Goal: Answer question/provide support

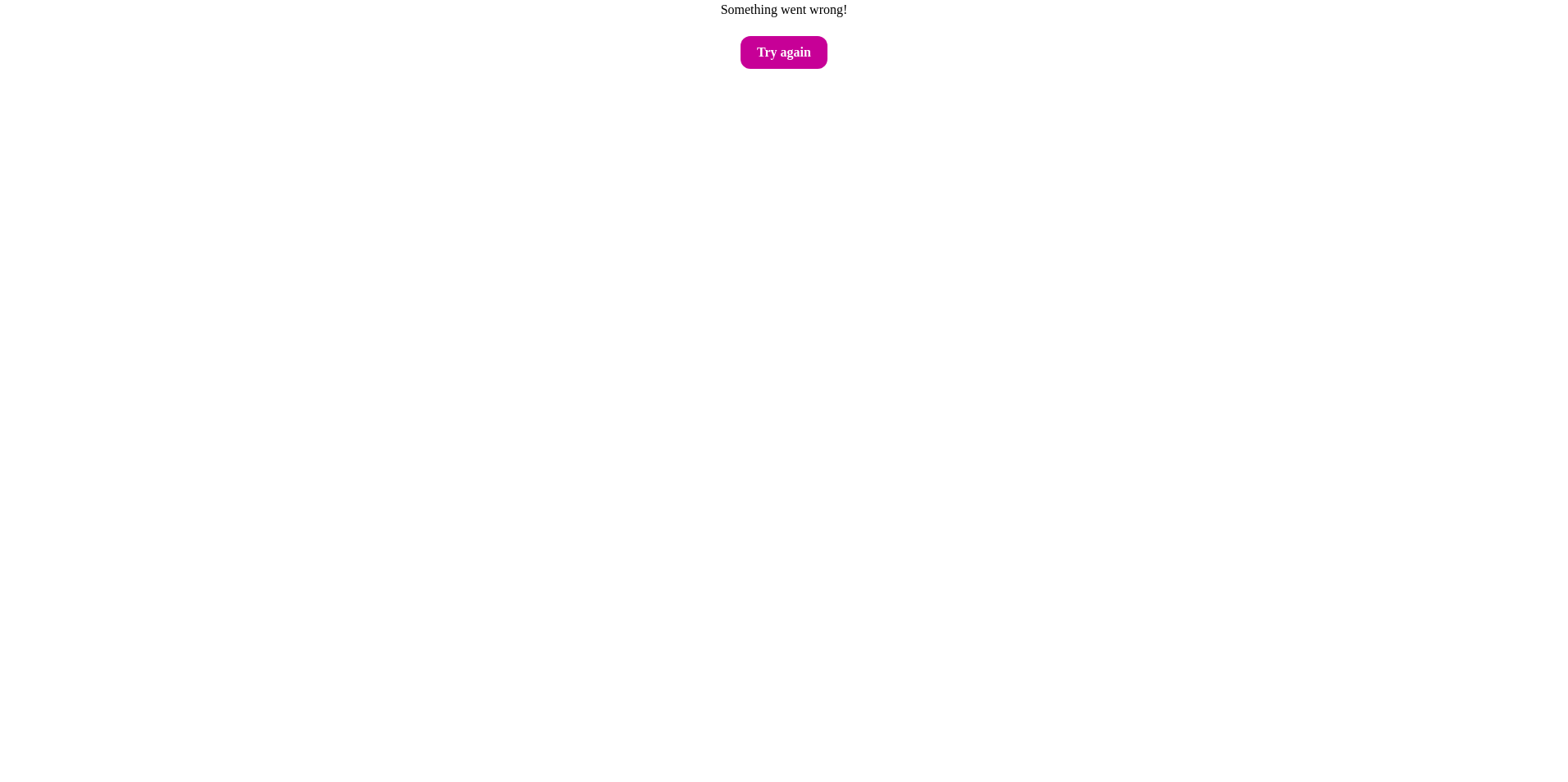
click at [763, 64] on button "Try again" at bounding box center [784, 52] width 87 height 33
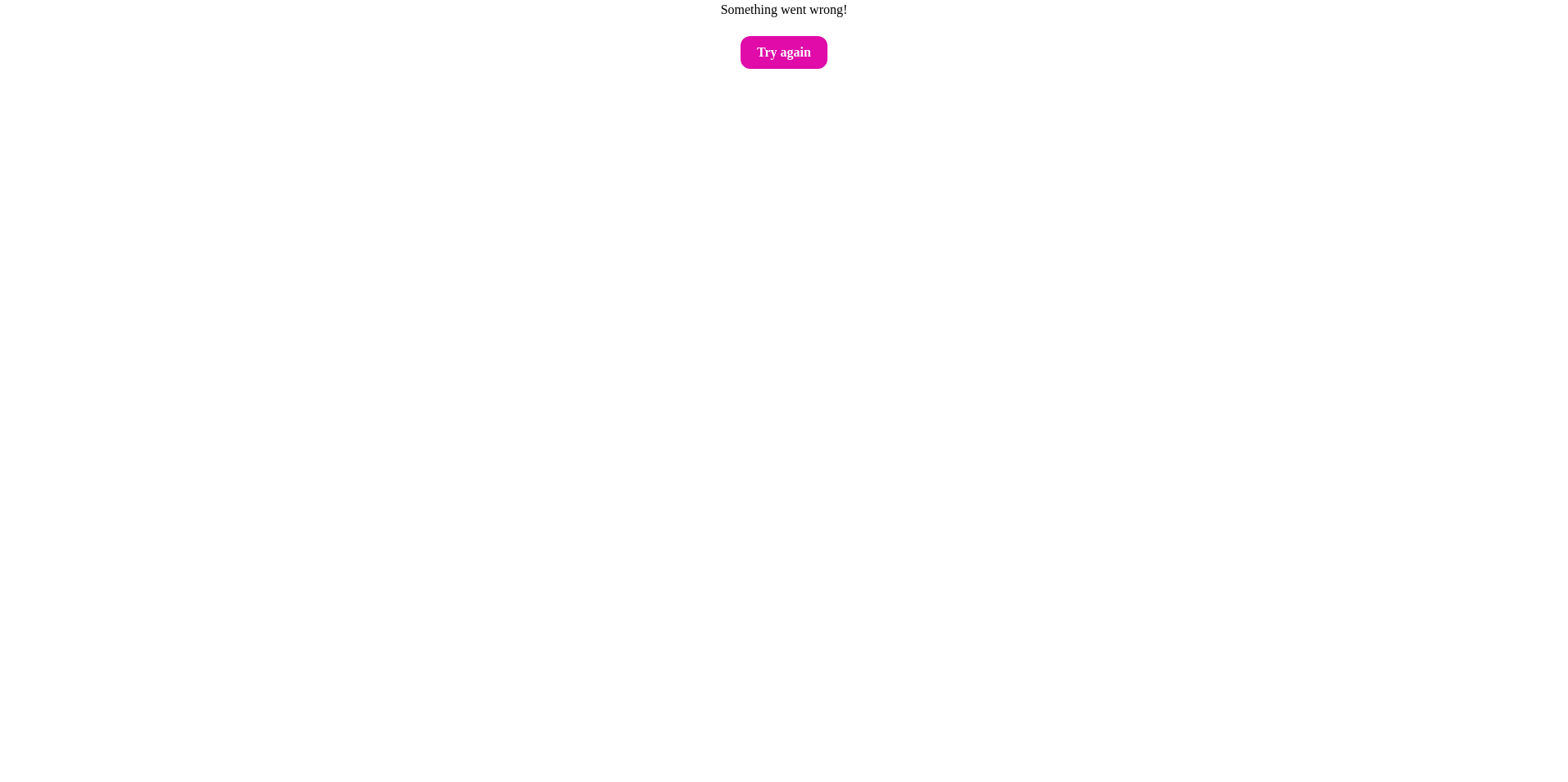
click at [763, 64] on button "Try again" at bounding box center [784, 52] width 87 height 33
click at [776, 64] on button "Try again" at bounding box center [784, 52] width 87 height 33
click at [793, 62] on button "Try again" at bounding box center [784, 52] width 87 height 33
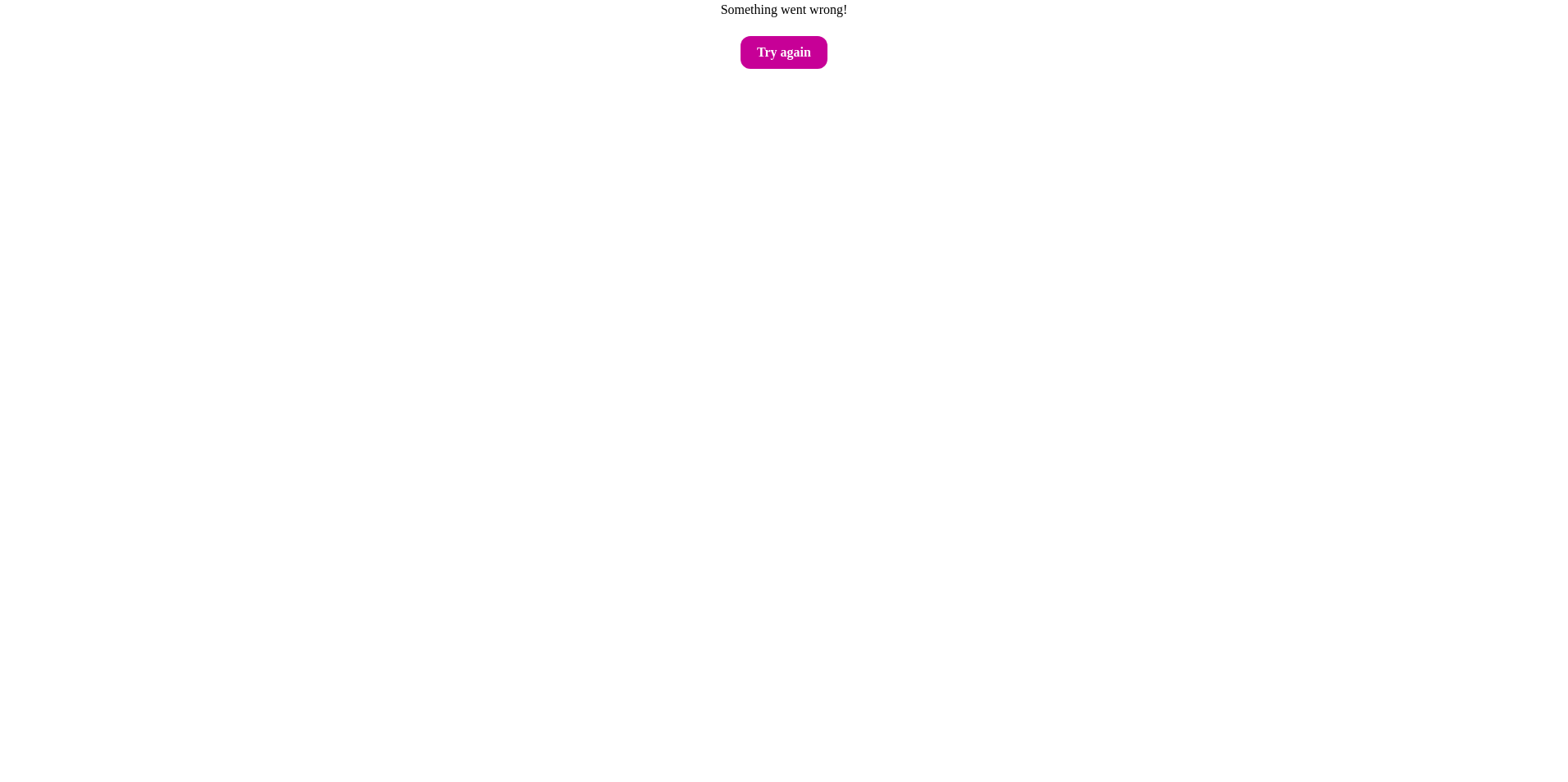
click at [765, 64] on button "Try again" at bounding box center [784, 52] width 87 height 33
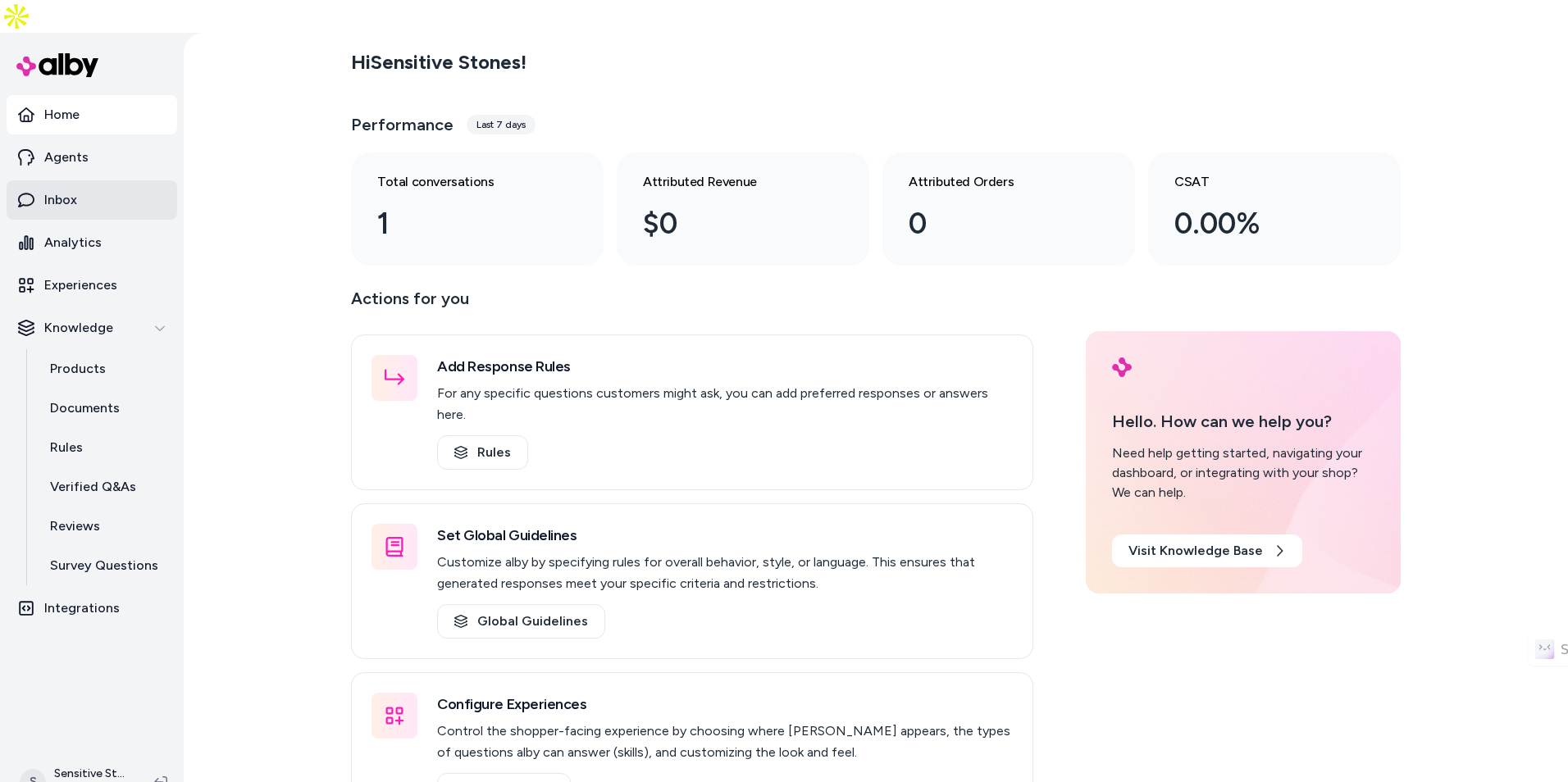
click at [124, 180] on link "Inbox" at bounding box center [92, 200] width 171 height 40
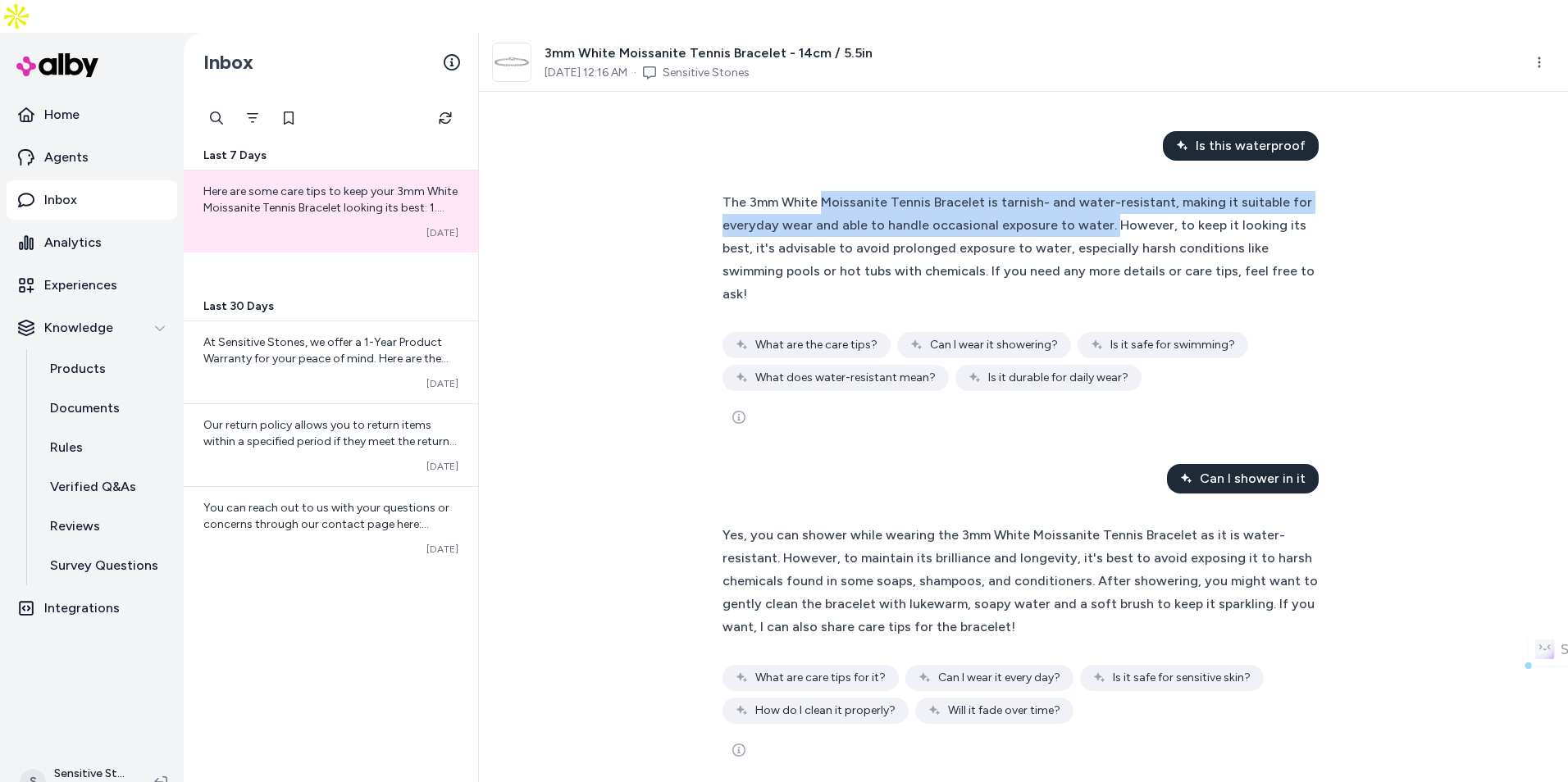
drag, startPoint x: 819, startPoint y: 173, endPoint x: 1098, endPoint y: 188, distance: 279.4
click at [1098, 194] on span "The 3mm White Moissanite Tennis Bracelet is tarnish- and water-resistant, makin…" at bounding box center [1018, 247] width 593 height 107
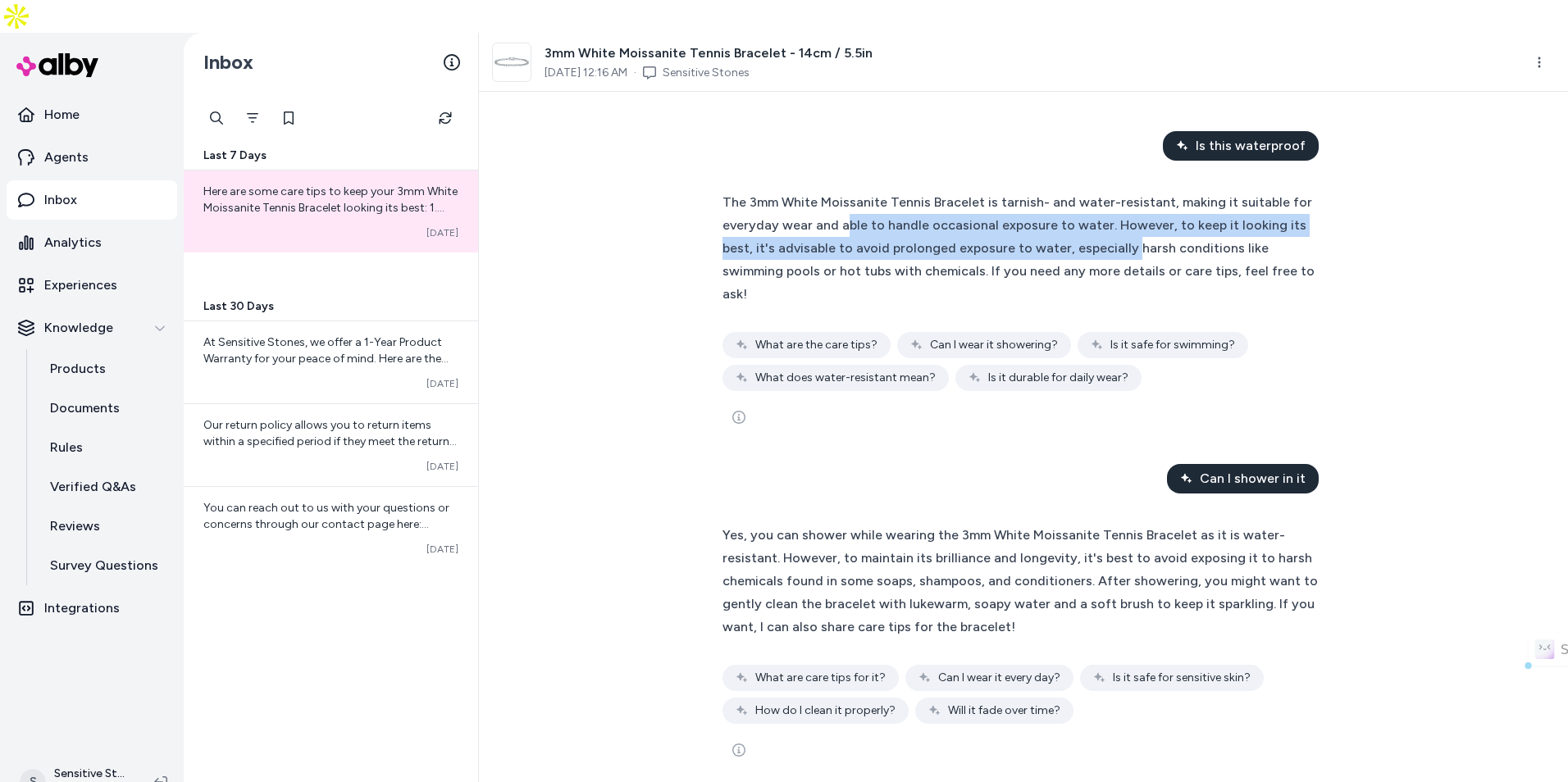
drag, startPoint x: 839, startPoint y: 204, endPoint x: 1090, endPoint y: 214, distance: 251.2
click at [1090, 214] on div "The 3mm White Moissanite Tennis Bracelet is tarnish- and water-resistant, makin…" at bounding box center [1023, 248] width 602 height 115
click at [1090, 214] on span "The 3mm White Moissanite Tennis Bracelet is tarnish- and water-resistant, makin…" at bounding box center [1018, 247] width 593 height 107
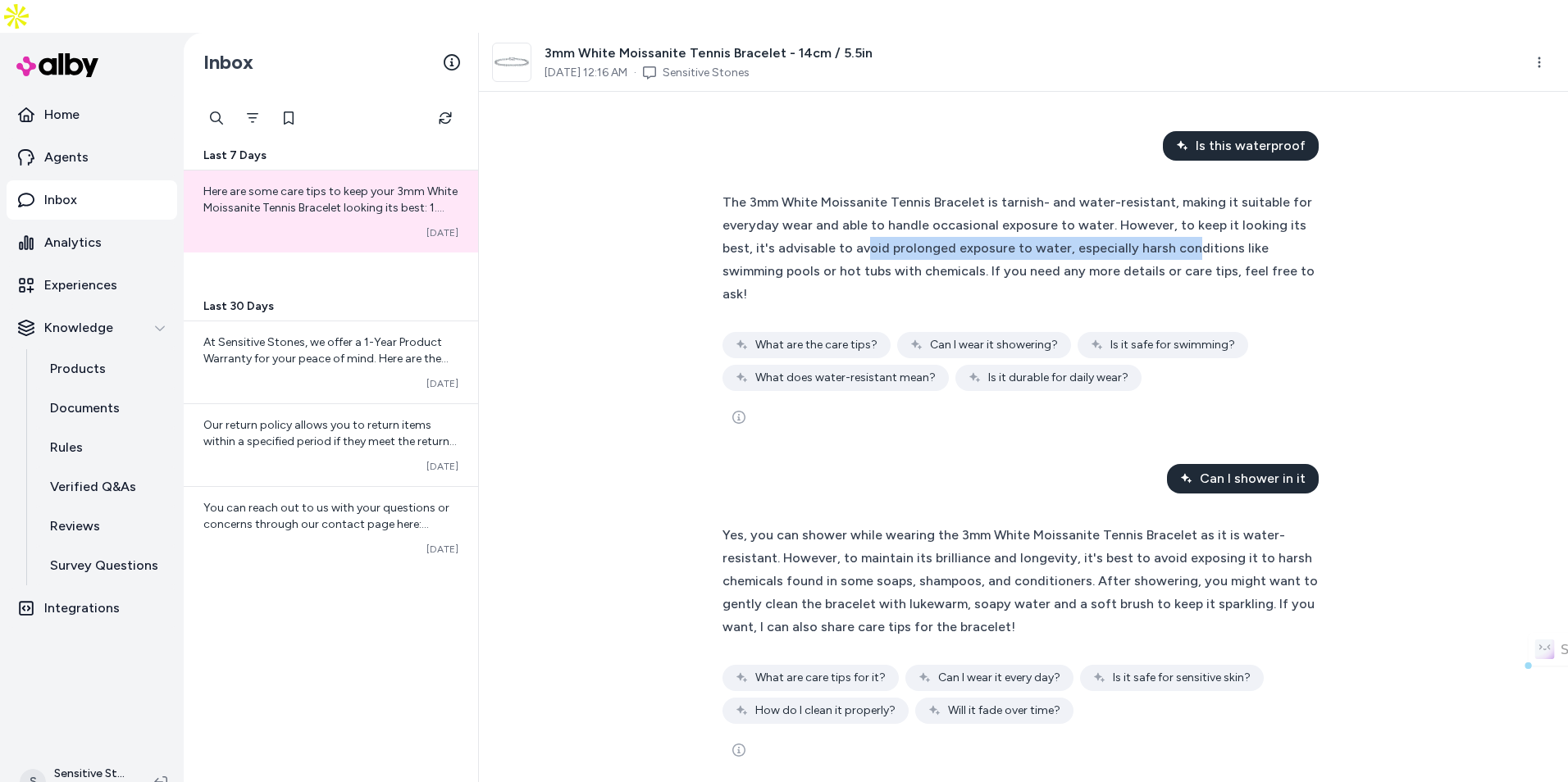
drag, startPoint x: 830, startPoint y: 214, endPoint x: 1146, endPoint y: 222, distance: 316.1
click at [1146, 222] on span "The 3mm White Moissanite Tennis Bracelet is tarnish- and water-resistant, makin…" at bounding box center [1018, 247] width 593 height 107
click at [1148, 222] on span "The 3mm White Moissanite Tennis Bracelet is tarnish- and water-resistant, makin…" at bounding box center [1018, 247] width 593 height 107
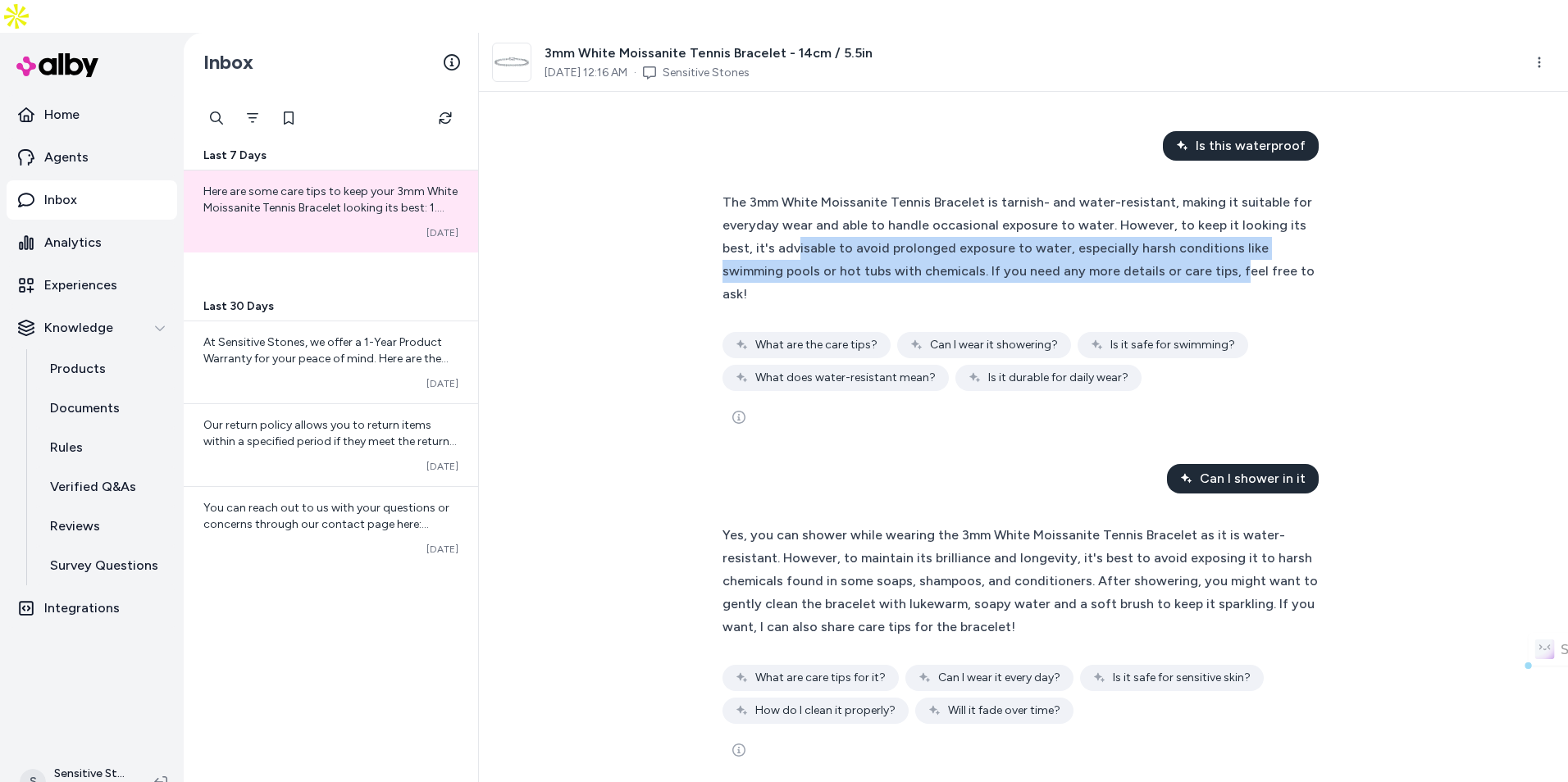
drag, startPoint x: 759, startPoint y: 221, endPoint x: 1128, endPoint y: 233, distance: 369.2
click at [1128, 233] on span "The 3mm White Moissanite Tennis Bracelet is tarnish- and water-resistant, makin…" at bounding box center [1018, 247] width 593 height 107
click at [1130, 233] on span "The 3mm White Moissanite Tennis Bracelet is tarnish- and water-resistant, makin…" at bounding box center [1018, 247] width 593 height 107
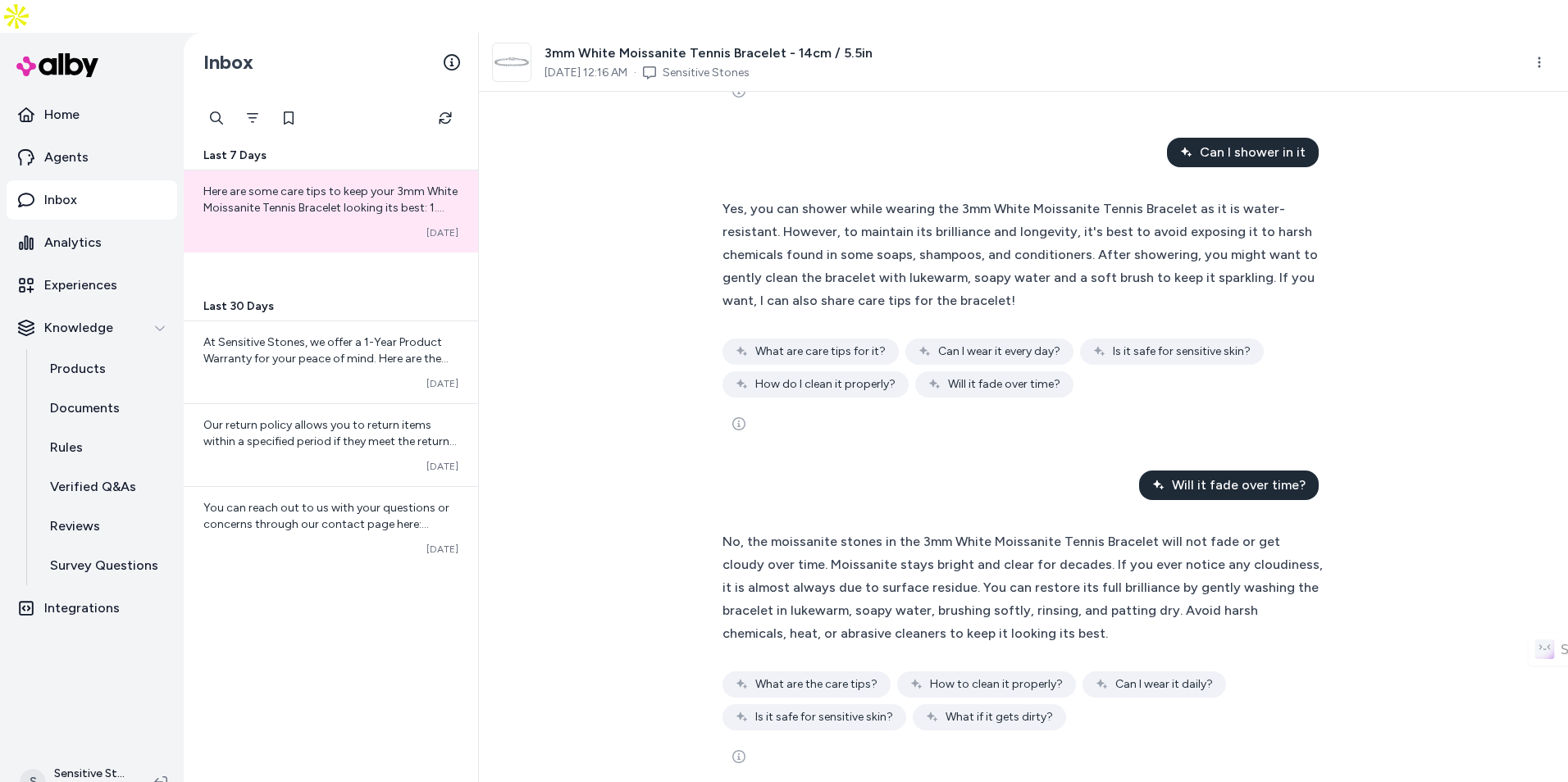
scroll to position [328, 0]
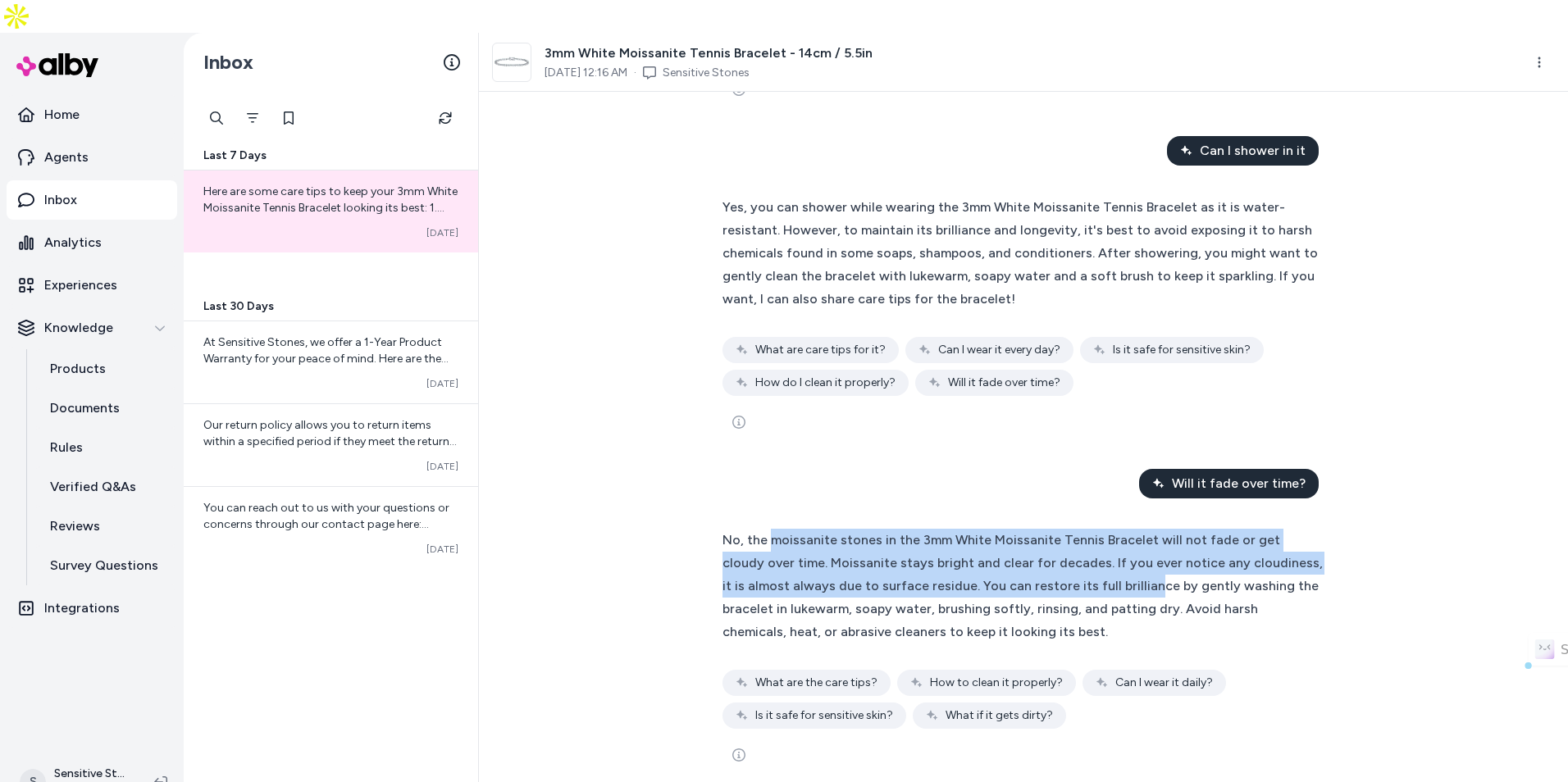
drag, startPoint x: 769, startPoint y: 482, endPoint x: 1080, endPoint y: 536, distance: 315.7
click at [1080, 536] on span "No, the moissanite stones in the 3mm White Moissanite Tennis Bracelet will not …" at bounding box center [1022, 585] width 600 height 107
click at [1082, 536] on span "No, the moissanite stones in the 3mm White Moissanite Tennis Bracelet will not …" at bounding box center [1022, 585] width 600 height 107
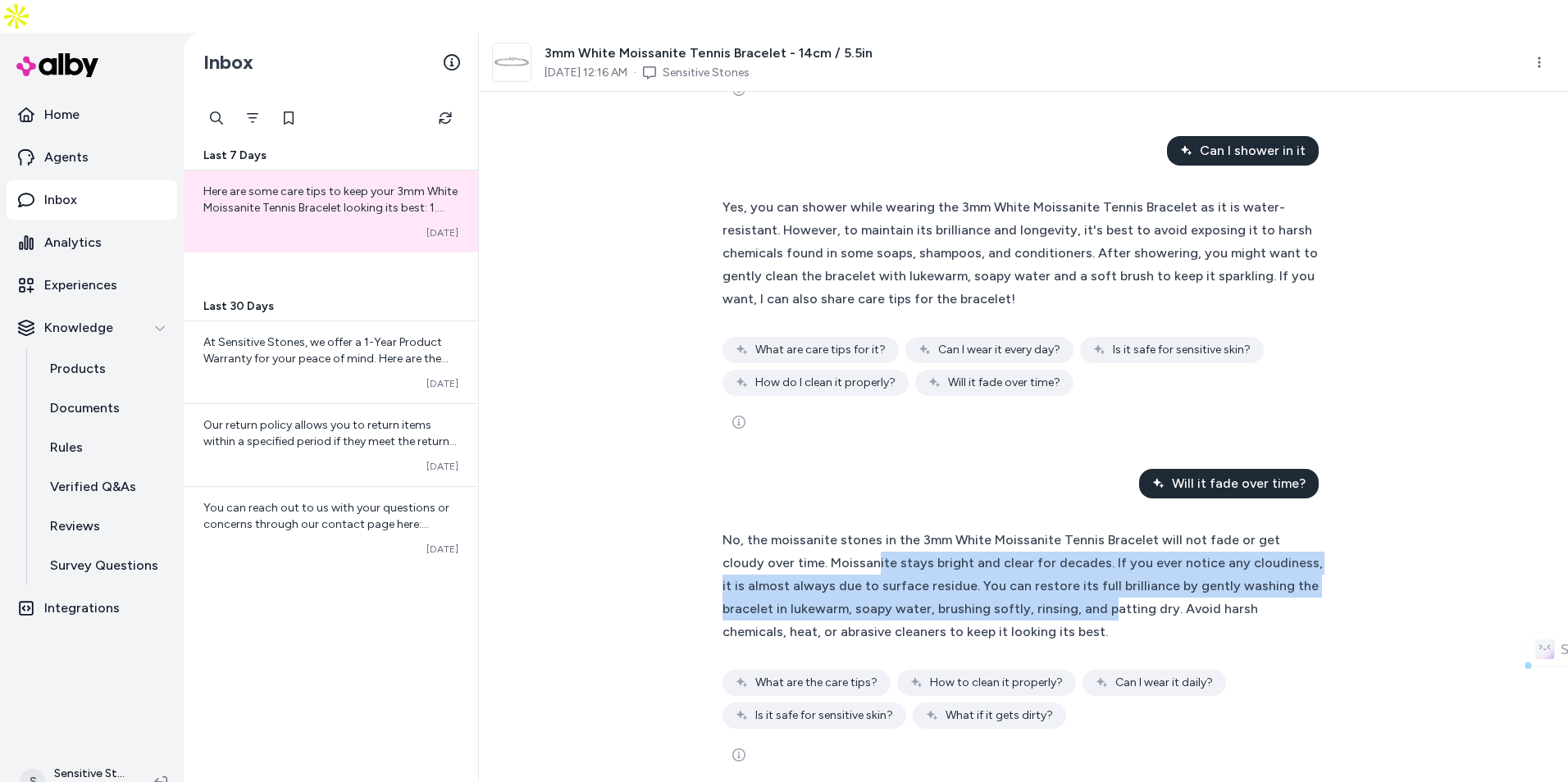
drag, startPoint x: 825, startPoint y: 516, endPoint x: 1034, endPoint y: 544, distance: 210.9
click at [1034, 544] on div "No, the moissanite stones in the 3mm White Moissanite Tennis Bracelet will not …" at bounding box center [1023, 586] width 602 height 115
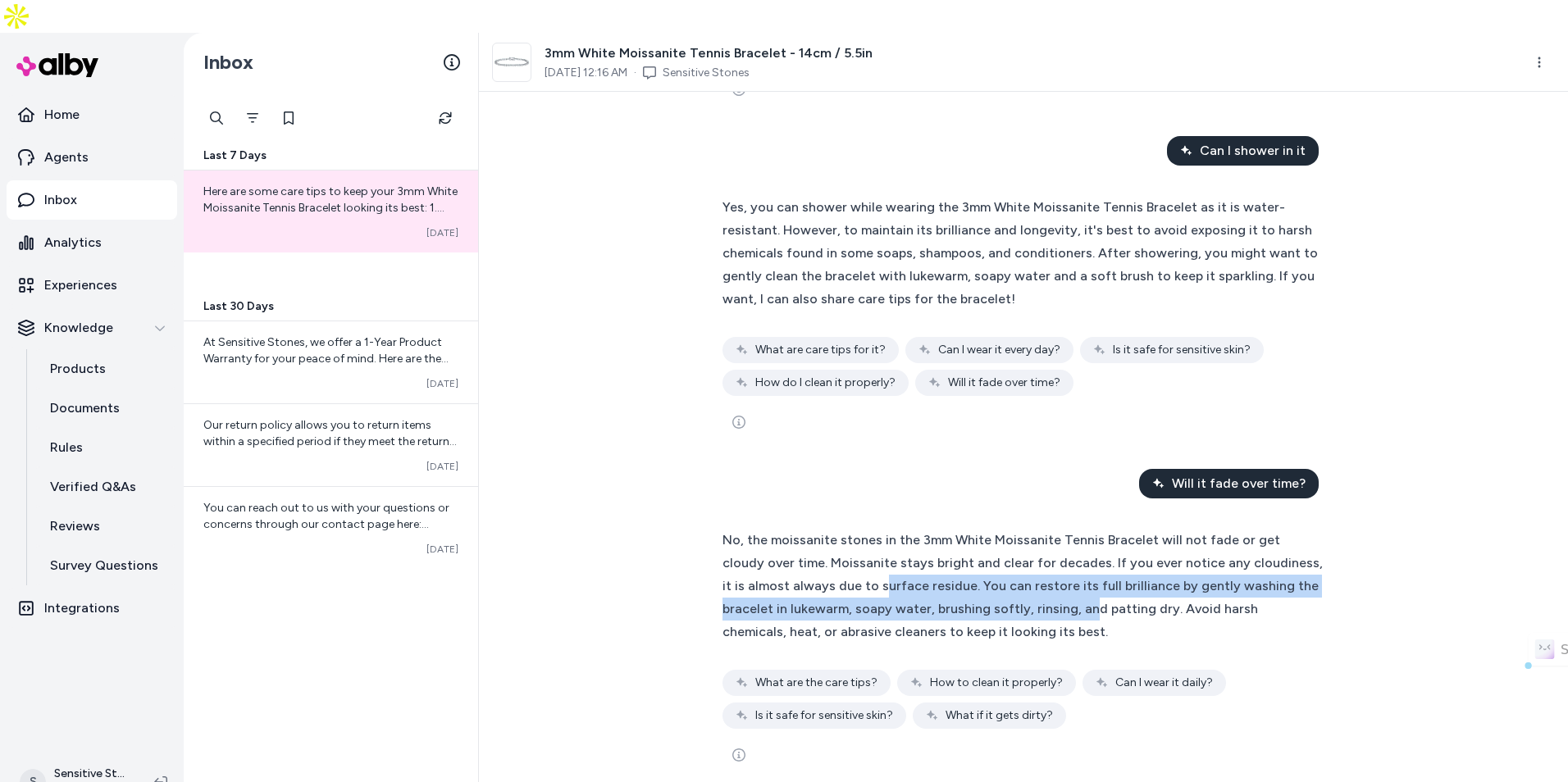
drag, startPoint x: 808, startPoint y: 523, endPoint x: 1016, endPoint y: 543, distance: 209.0
click at [1016, 543] on div "No, the moissanite stones in the 3mm White Moissanite Tennis Bracelet will not …" at bounding box center [1023, 586] width 602 height 115
click at [1018, 543] on div "No, the moissanite stones in the 3mm White Moissanite Tennis Bracelet will not …" at bounding box center [1023, 586] width 602 height 115
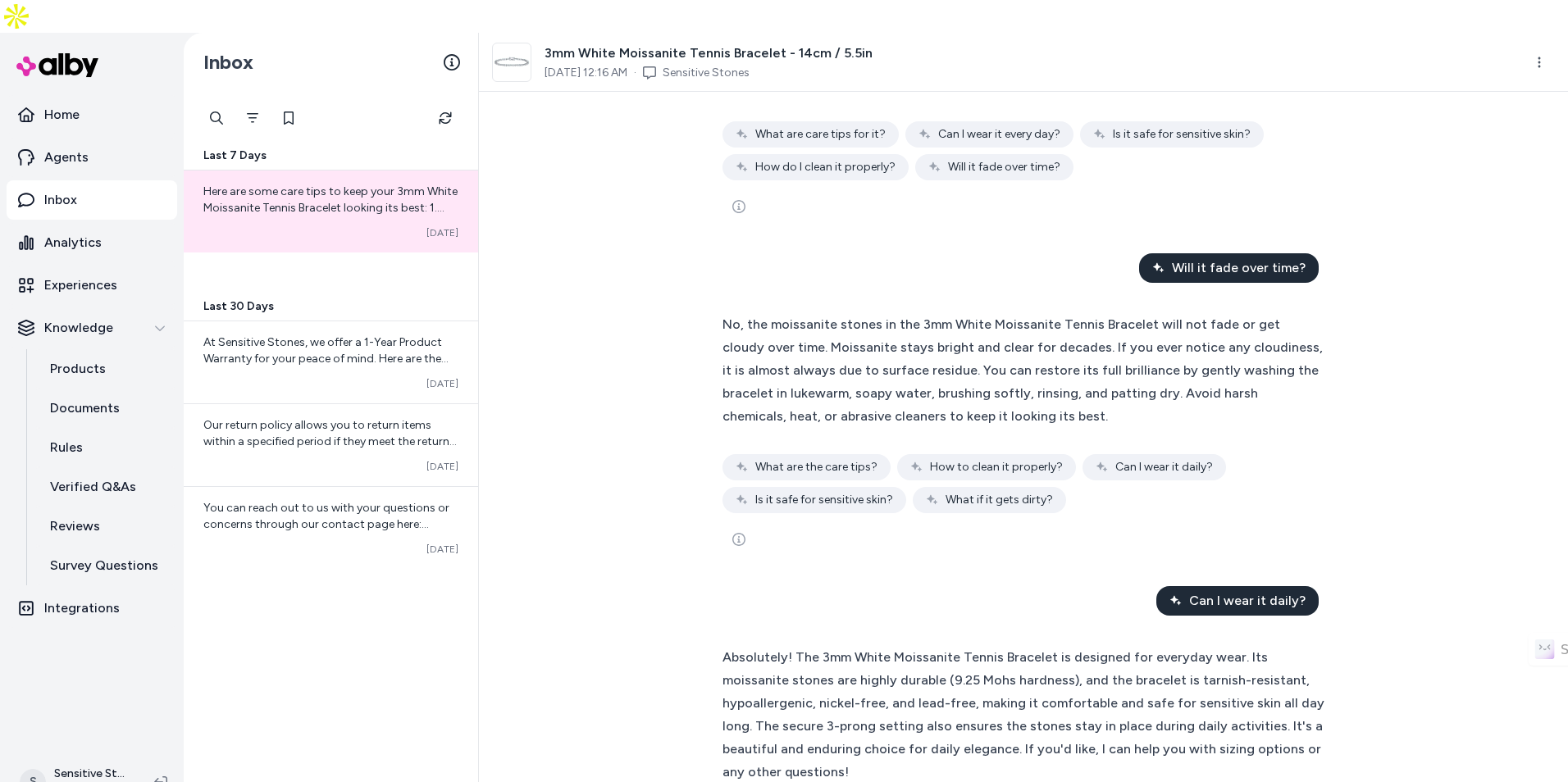
scroll to position [574, 0]
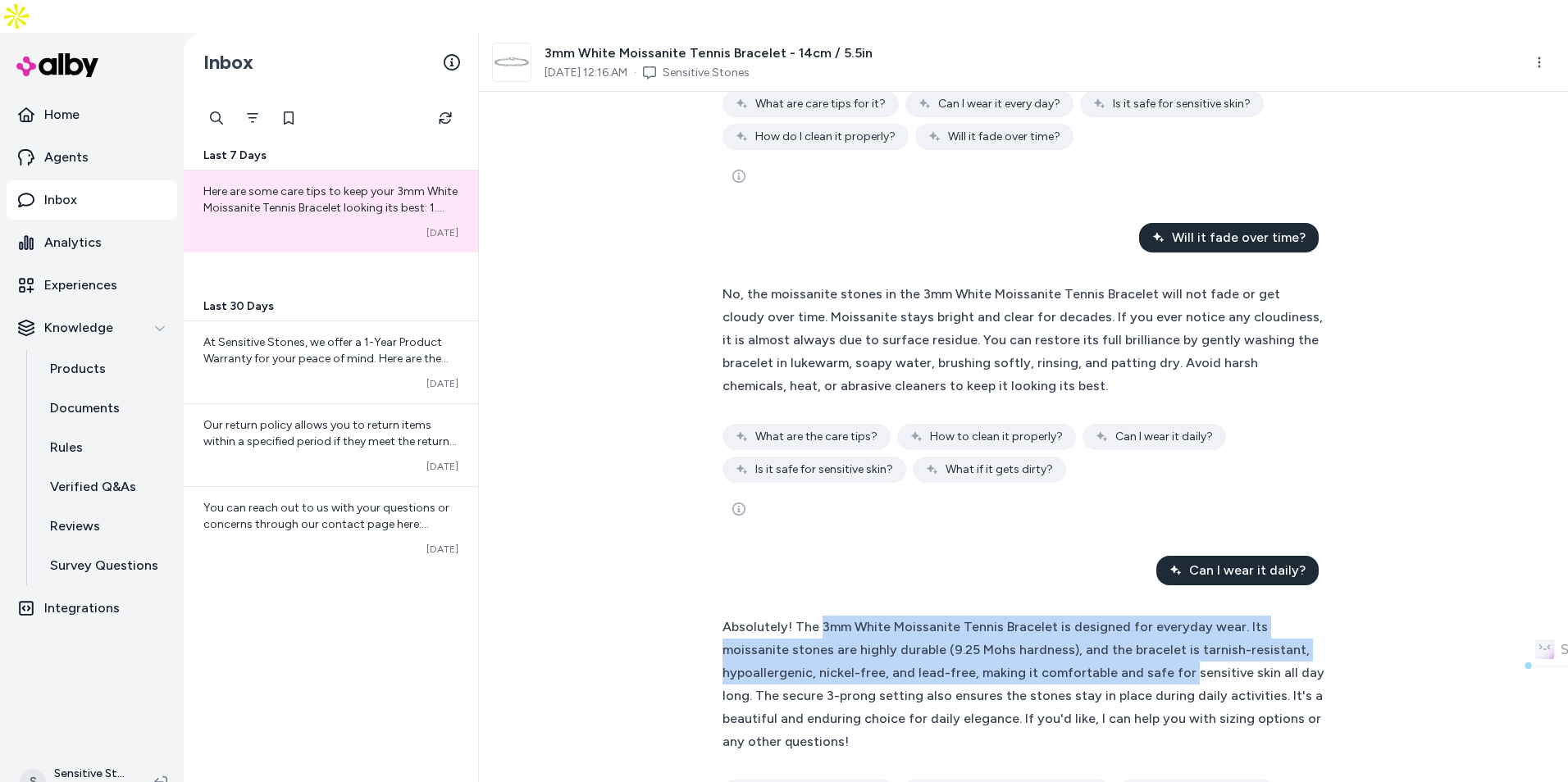
drag, startPoint x: 884, startPoint y: 587, endPoint x: 1081, endPoint y: 627, distance: 201.0
click at [1081, 627] on div "Absolutely! The 3mm White Moissanite Tennis Bracelet is designed for everyday w…" at bounding box center [1023, 684] width 602 height 137
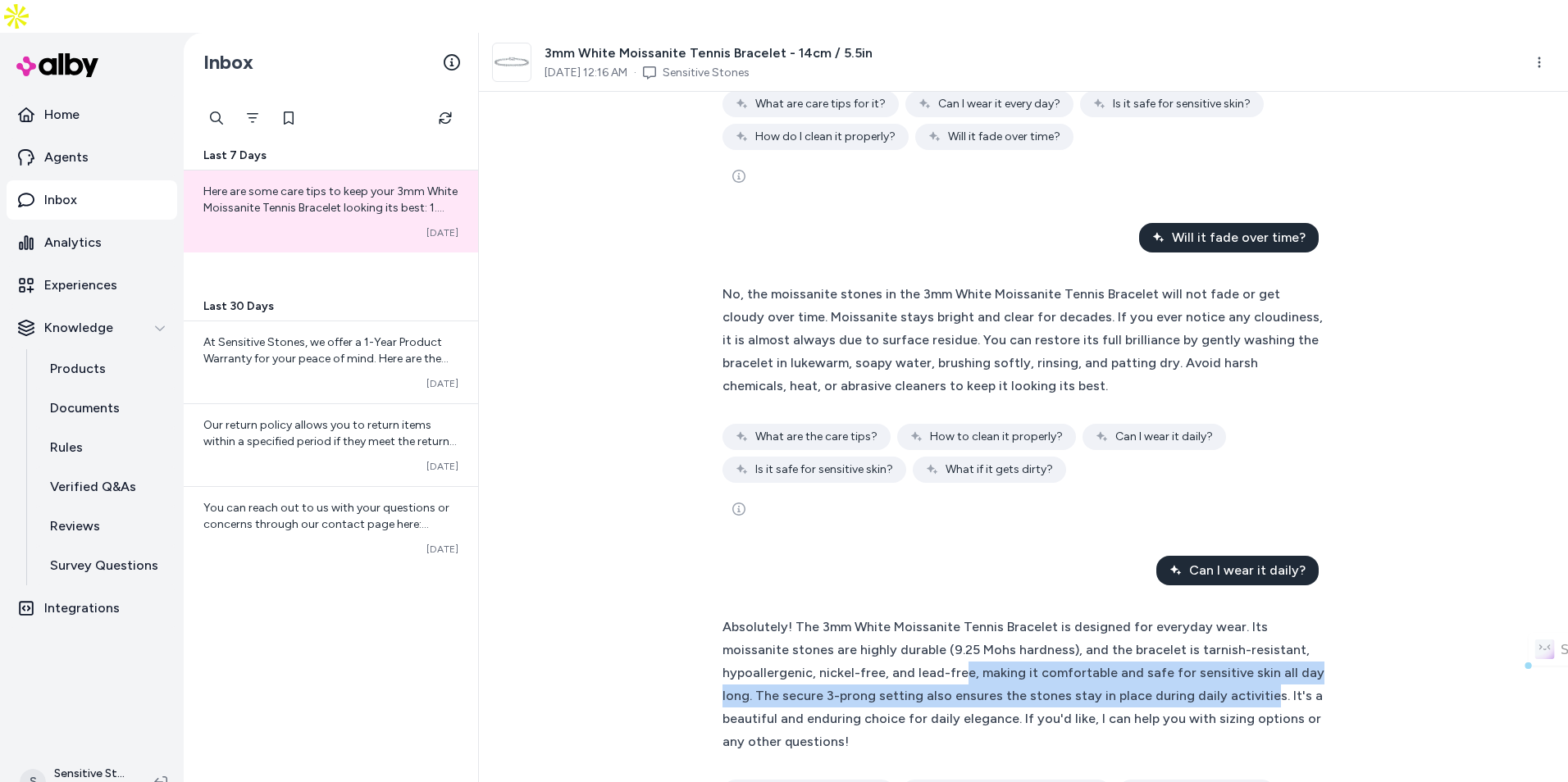
drag, startPoint x: 862, startPoint y: 621, endPoint x: 1140, endPoint y: 639, distance: 278.6
click at [1140, 639] on span "Absolutely! The 3mm White Moissanite Tennis Bracelet is designed for everyday w…" at bounding box center [1023, 684] width 602 height 131
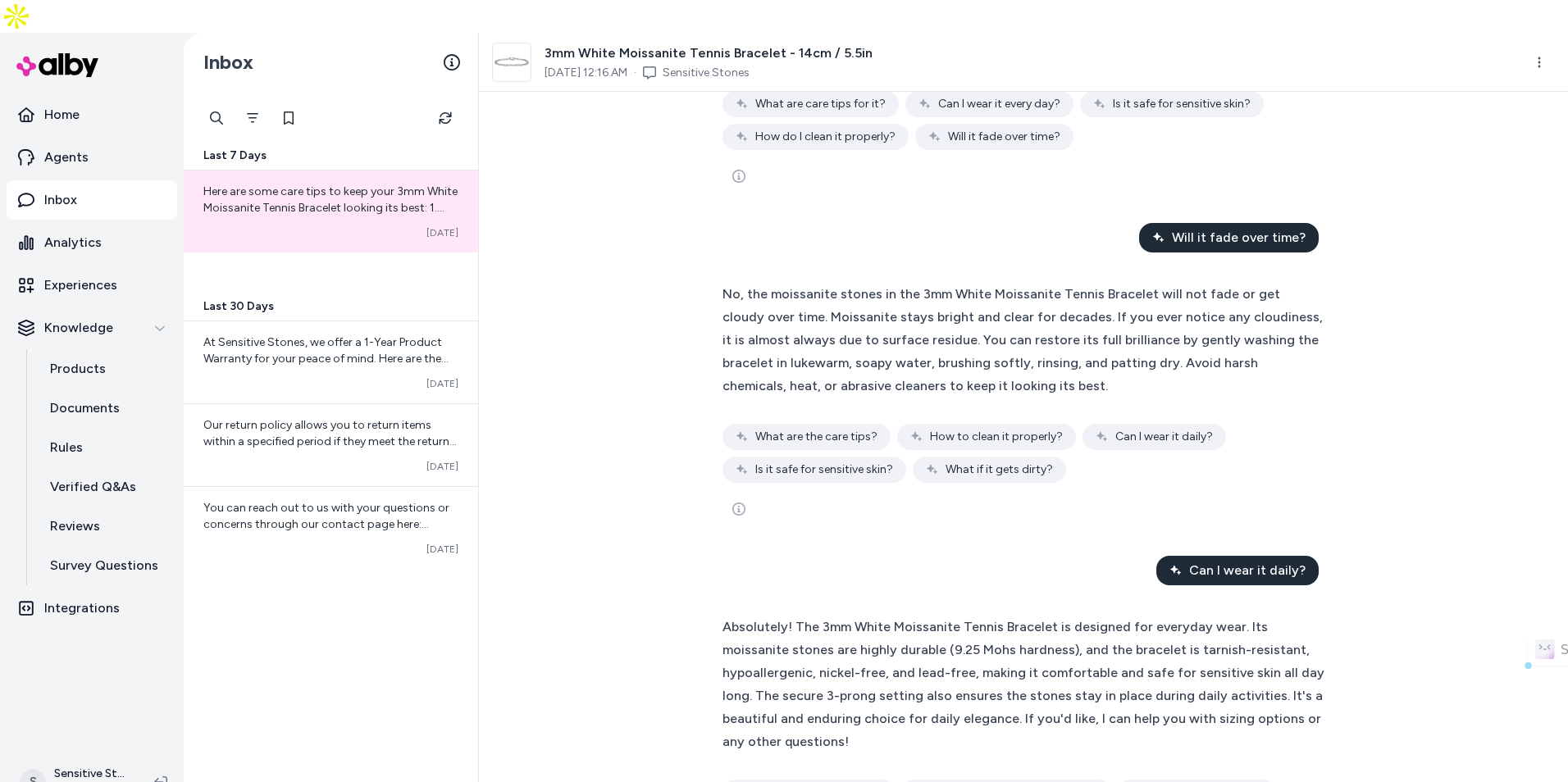
click at [1143, 637] on span "Absolutely! The 3mm White Moissanite Tennis Bracelet is designed for everyday w…" at bounding box center [1023, 684] width 602 height 131
drag, startPoint x: 1009, startPoint y: 663, endPoint x: 1190, endPoint y: 673, distance: 181.3
click at [1190, 673] on div "Absolutely! The 3mm White Moissanite Tennis Bracelet is designed for everyday w…" at bounding box center [1023, 684] width 602 height 137
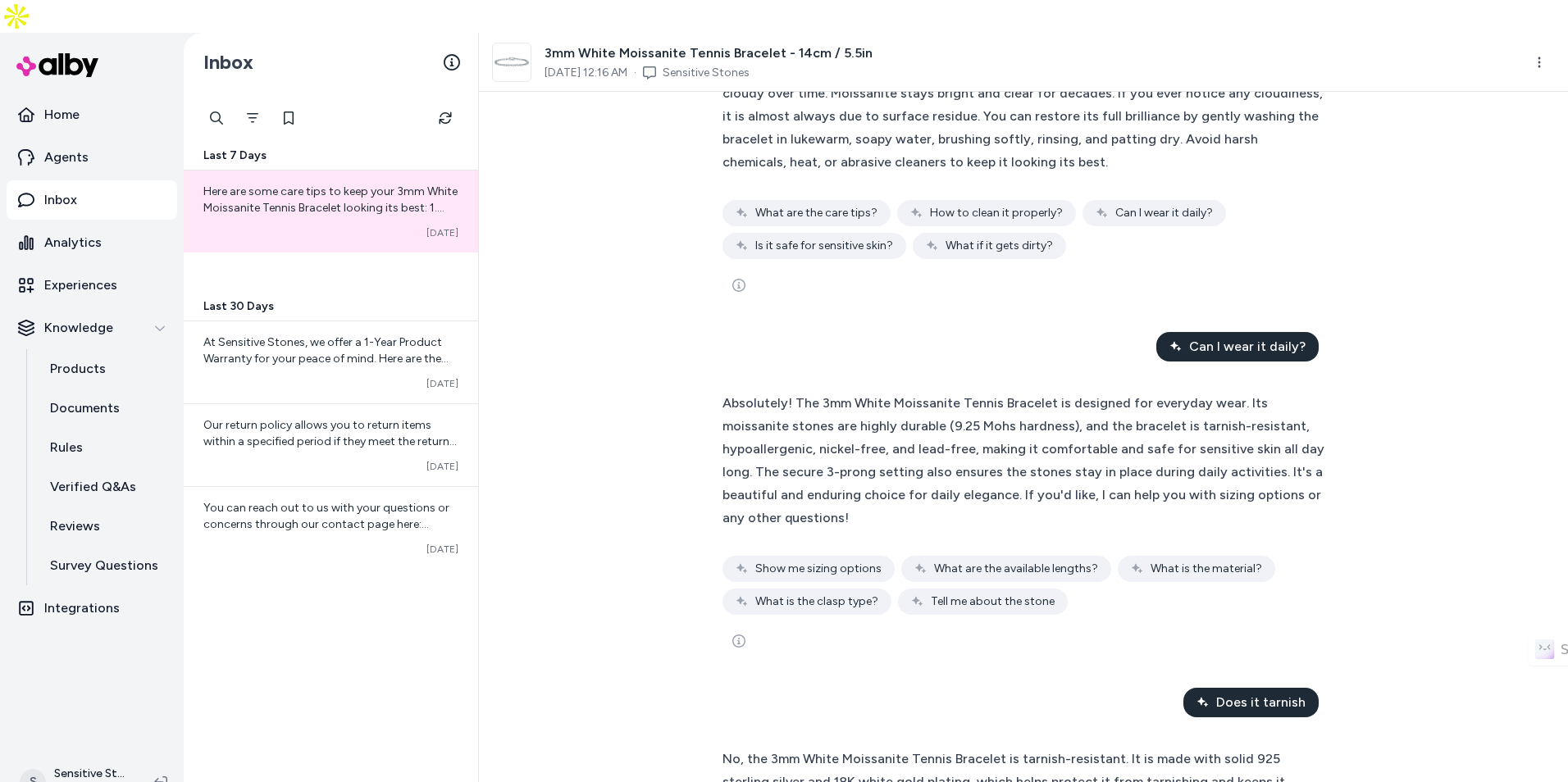
scroll to position [820, 0]
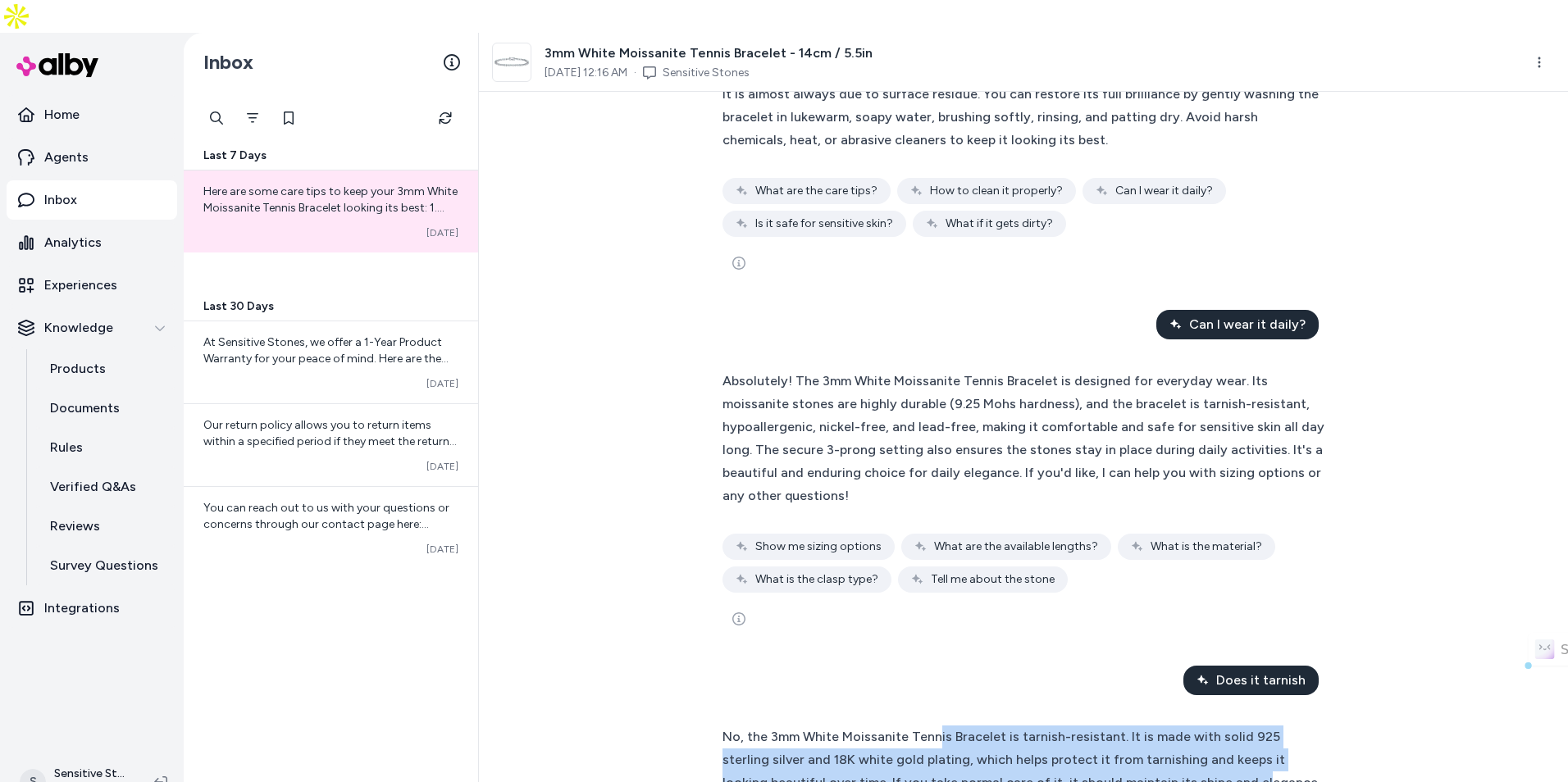
drag, startPoint x: 933, startPoint y: 660, endPoint x: 1146, endPoint y: 696, distance: 216.0
click at [1146, 729] on span "No, the 3mm White Moissanite Tennis Bracelet is tarnish-resistant. It is made w…" at bounding box center [1020, 771] width 595 height 84
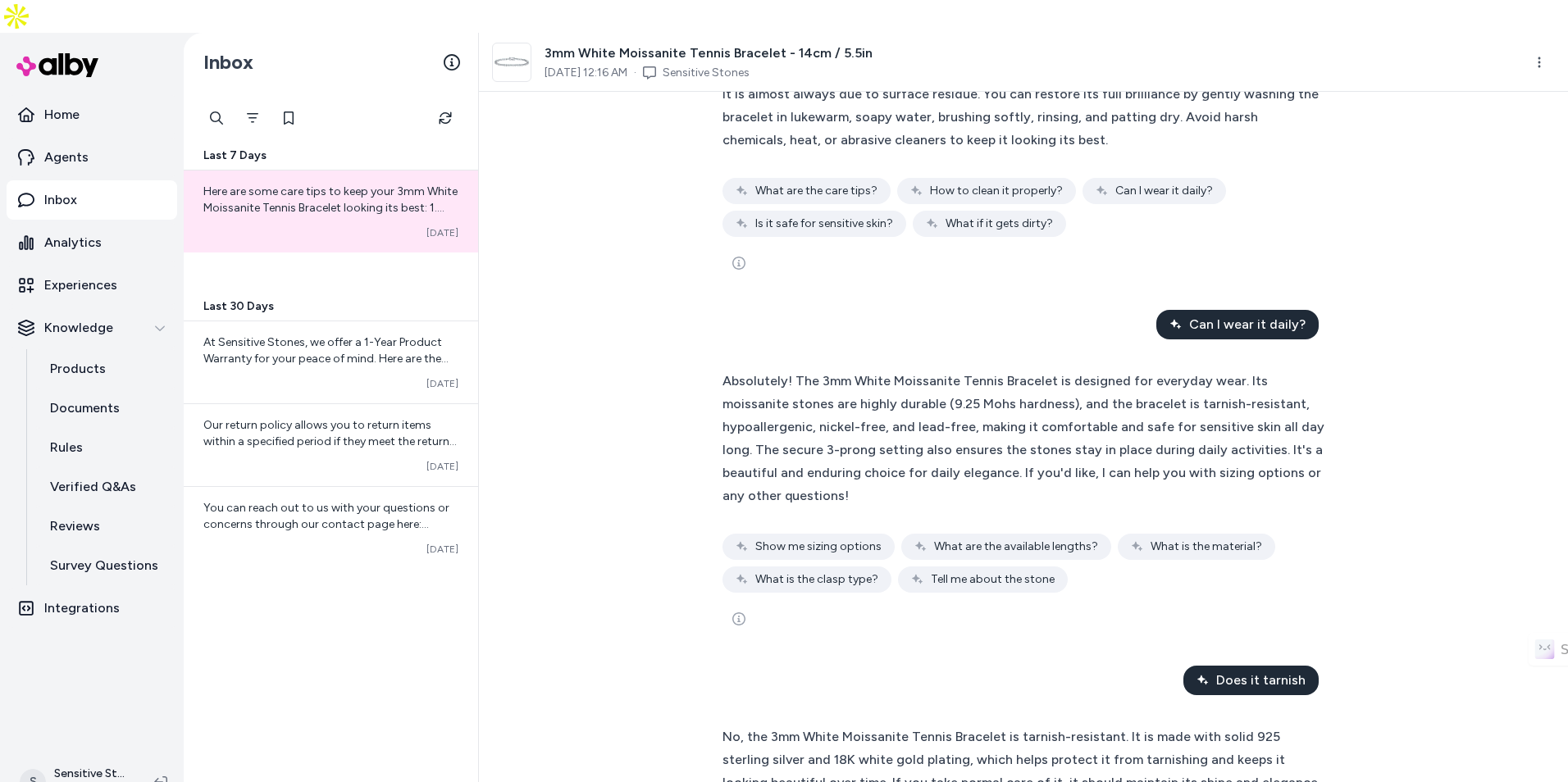
click at [1147, 729] on span "No, the 3mm White Moissanite Tennis Bracelet is tarnish-resistant. It is made w…" at bounding box center [1020, 771] width 595 height 84
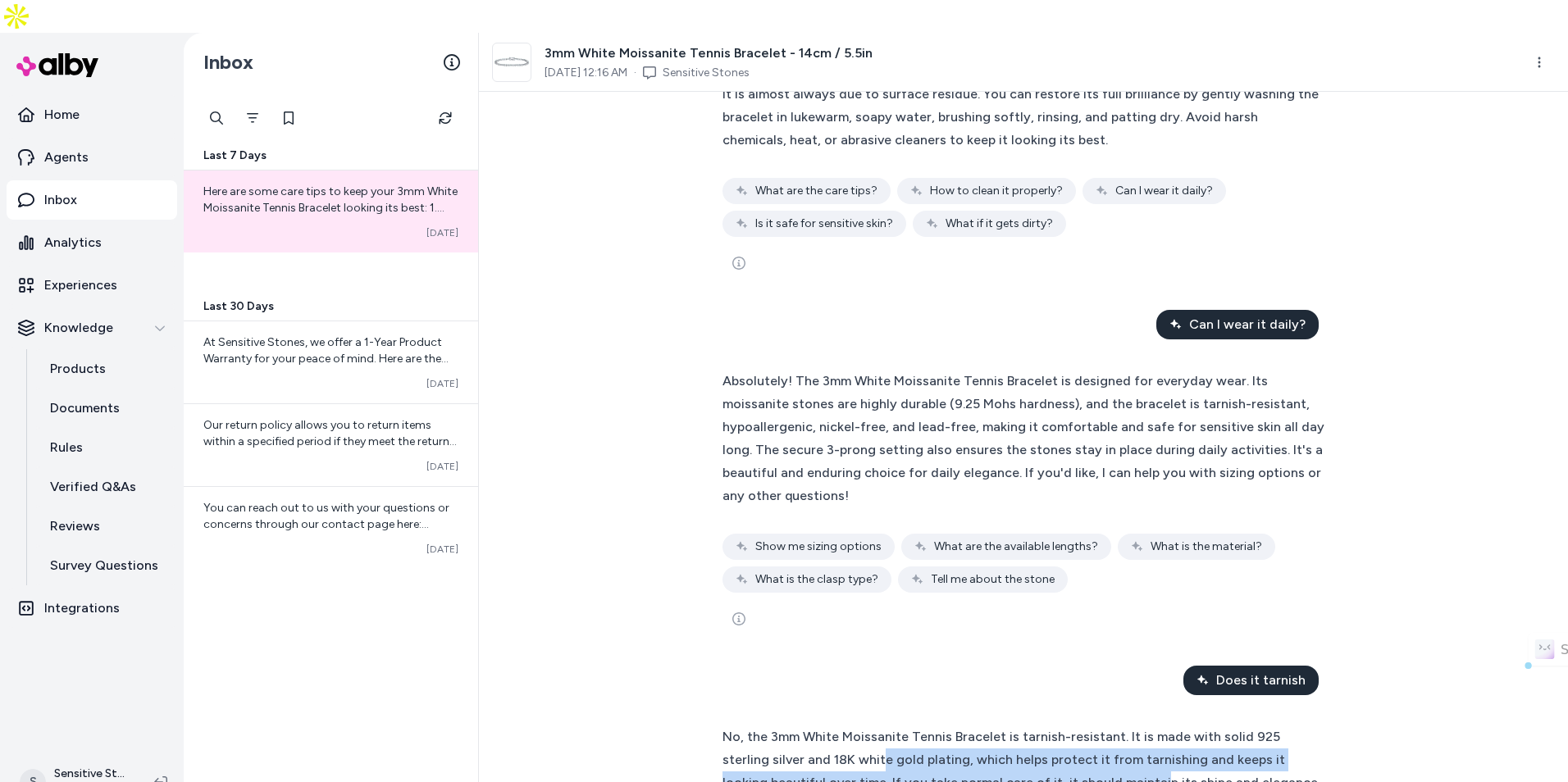
drag, startPoint x: 830, startPoint y: 684, endPoint x: 1048, endPoint y: 702, distance: 218.7
click at [1048, 729] on span "No, the 3mm White Moissanite Tennis Bracelet is tarnish-resistant. It is made w…" at bounding box center [1020, 771] width 595 height 84
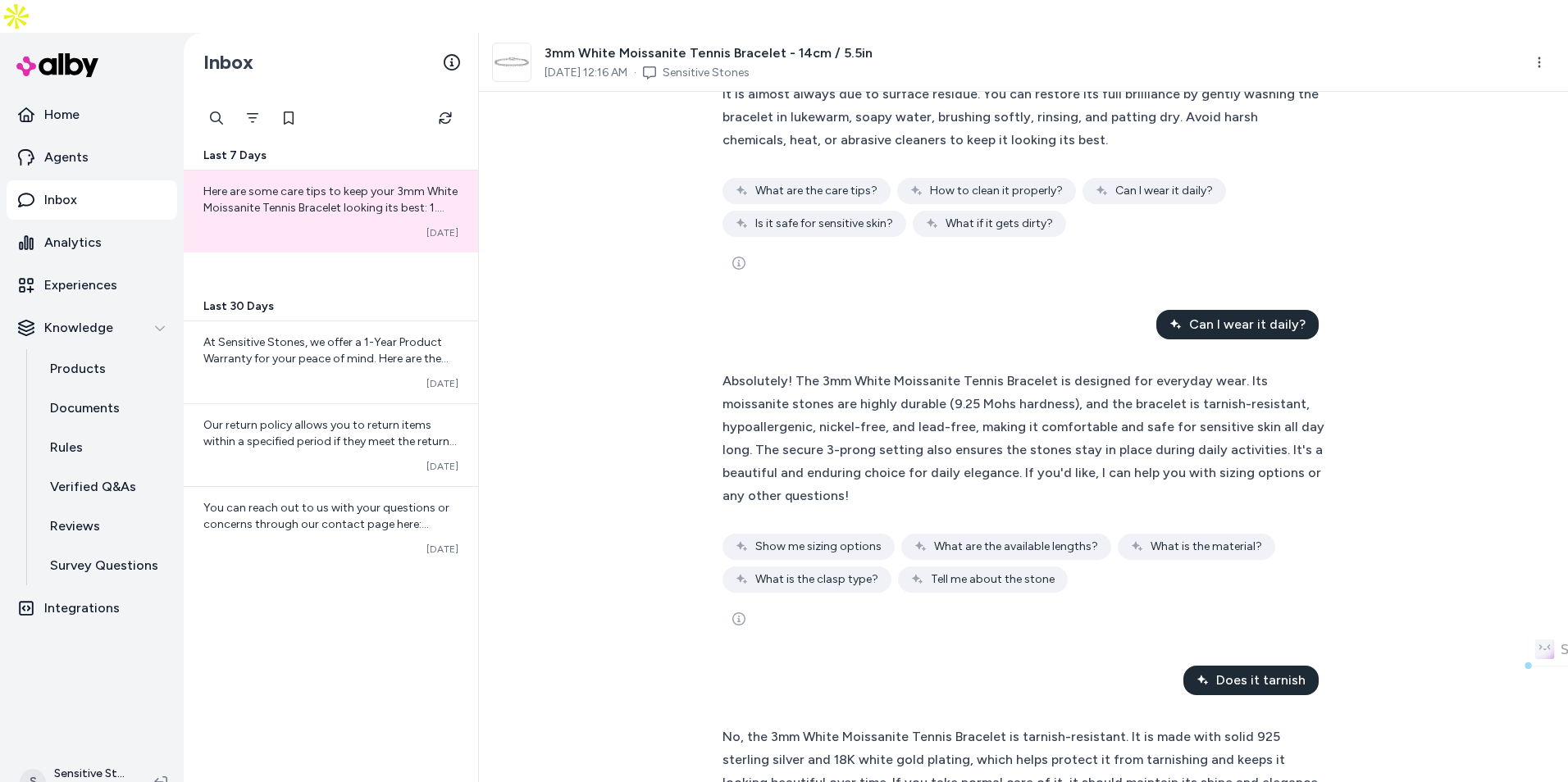
click at [1049, 729] on span "No, the 3mm White Moissanite Tennis Bracelet is tarnish-resistant. It is made w…" at bounding box center [1020, 771] width 595 height 84
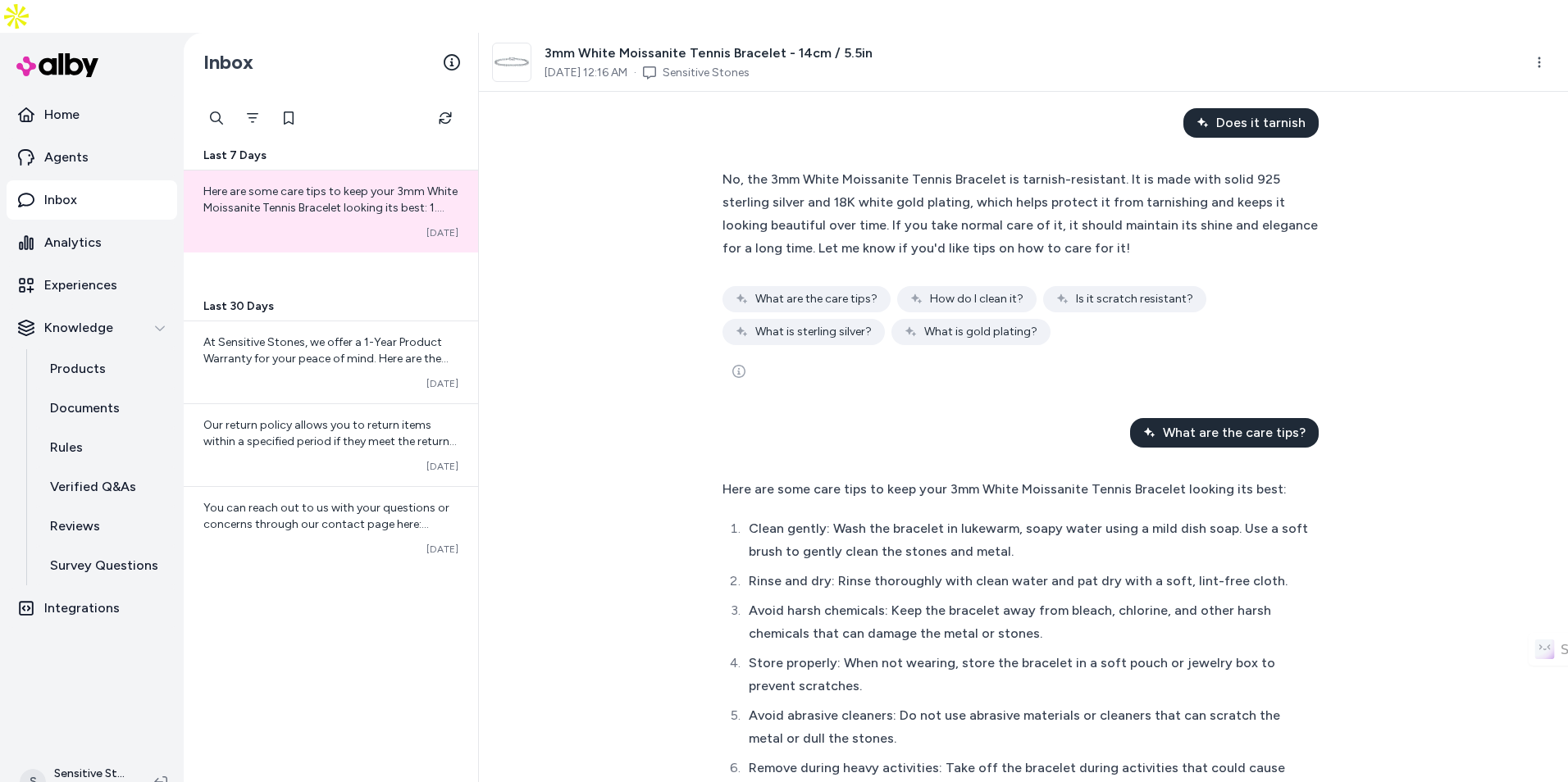
scroll to position [1394, 0]
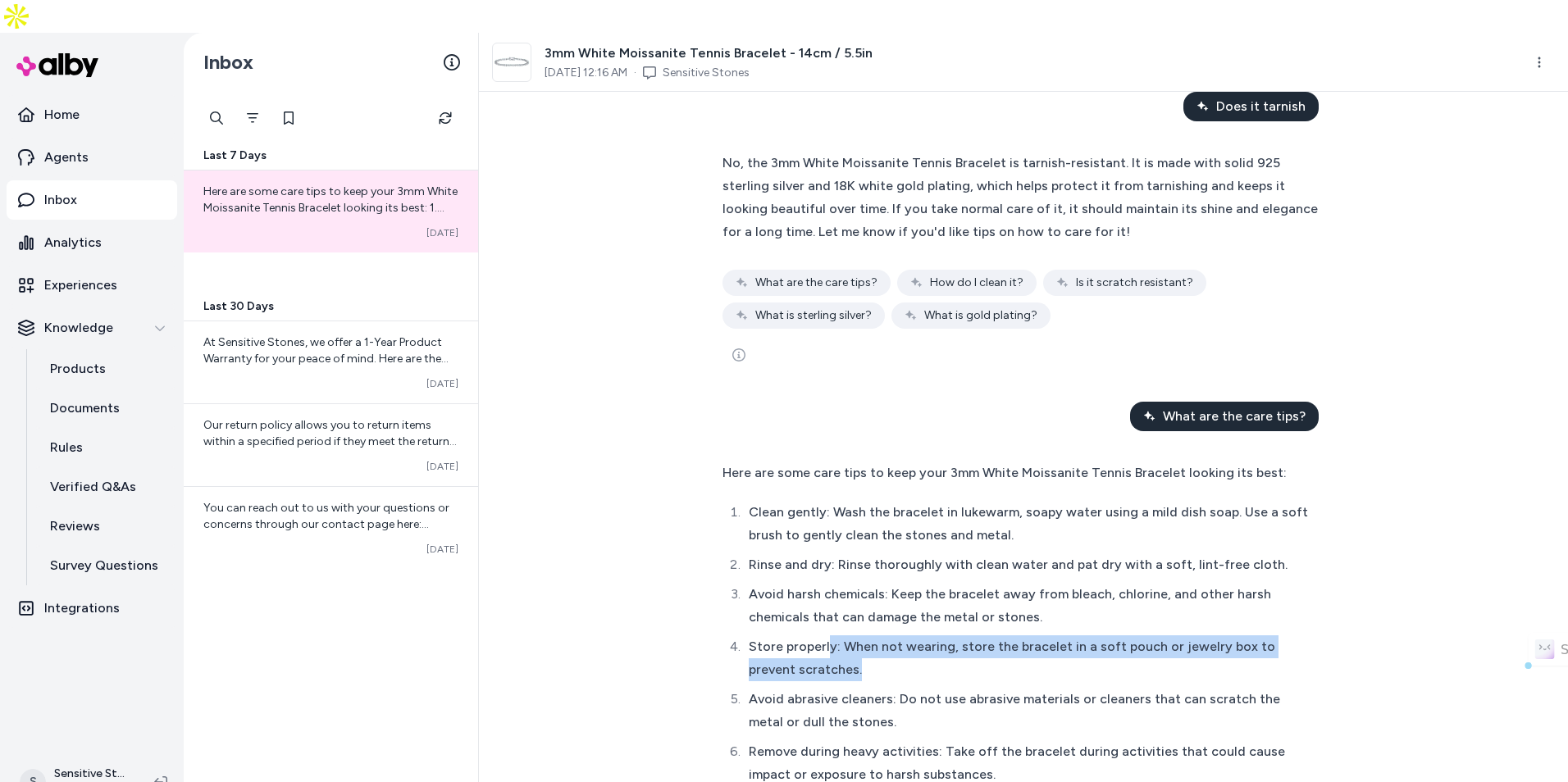
drag, startPoint x: 825, startPoint y: 563, endPoint x: 1156, endPoint y: 590, distance: 332.1
click at [1156, 635] on li "Store properly: When not wearing, store the bracelet in a soft pouch or jewelry…" at bounding box center [1027, 658] width 565 height 45
click at [1158, 635] on li "Store properly: When not wearing, store the bracelet in a soft pouch or jewelry…" at bounding box center [1027, 658] width 565 height 45
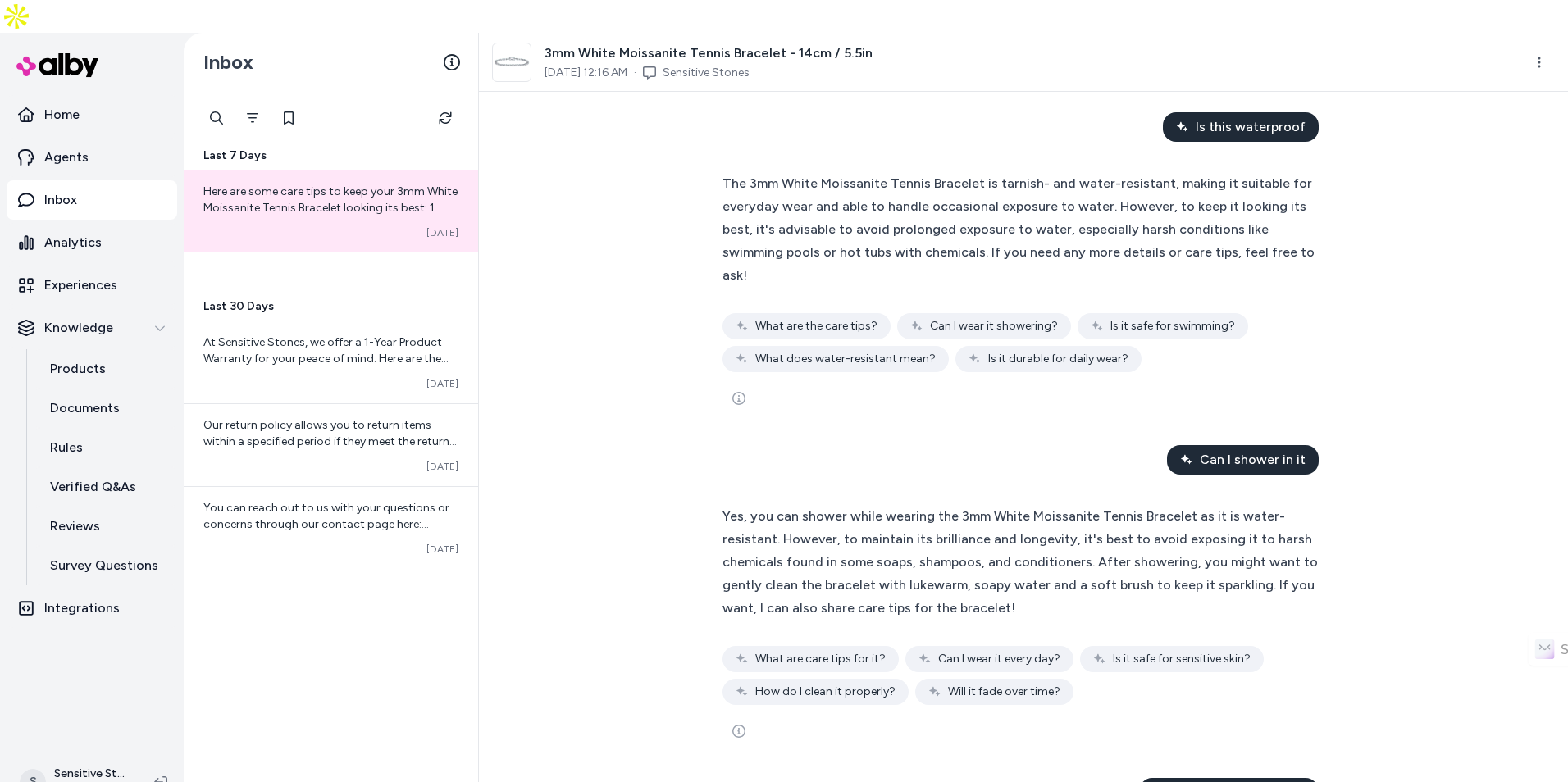
scroll to position [0, 0]
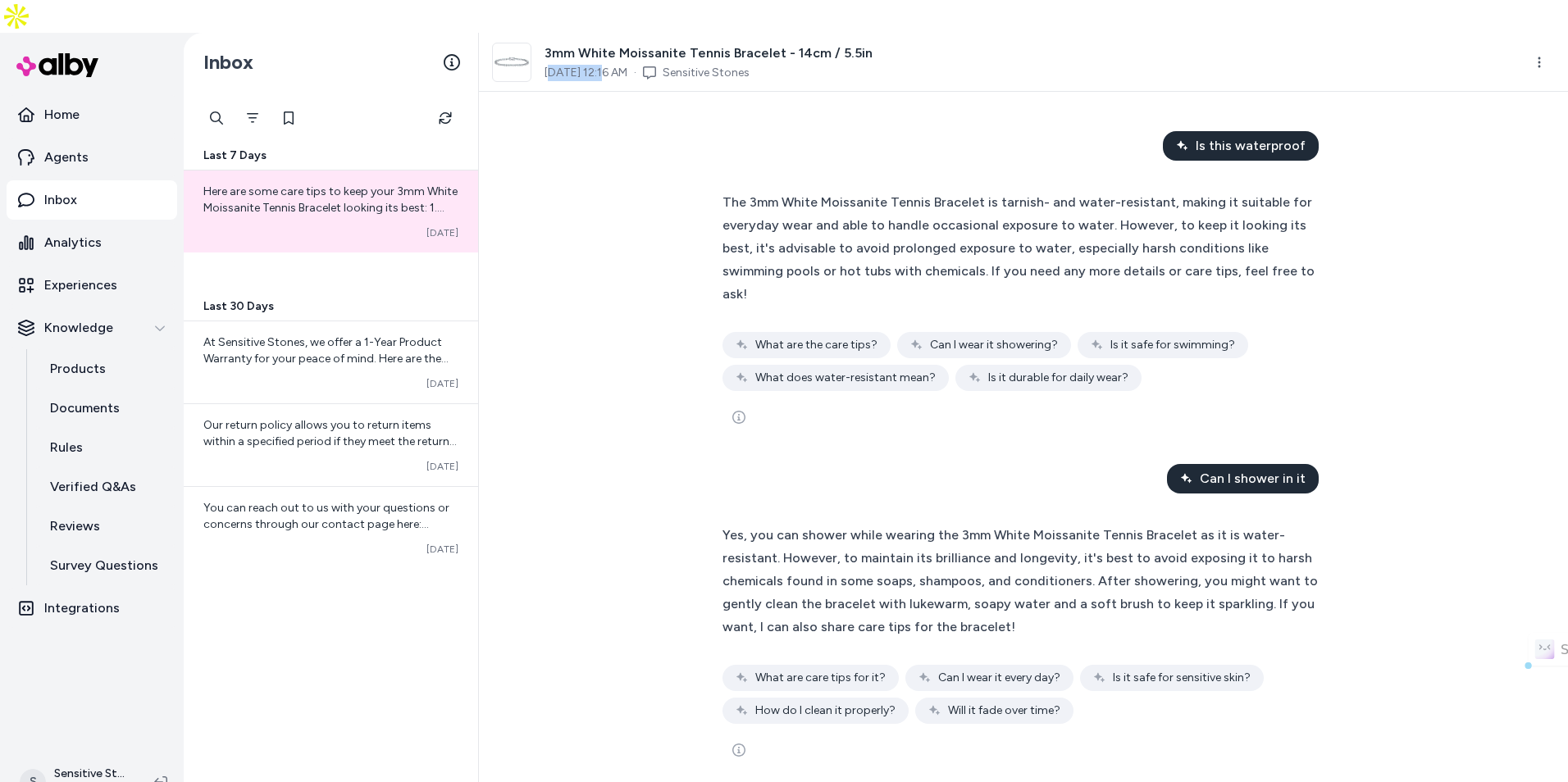
drag, startPoint x: 555, startPoint y: 42, endPoint x: 600, endPoint y: 41, distance: 45.0
click at [600, 64] on span "[DATE] 12:16 AM" at bounding box center [585, 72] width 82 height 16
drag, startPoint x: 613, startPoint y: 40, endPoint x: 807, endPoint y: 42, distance: 194.0
click at [807, 64] on div "[DATE] 12:16 AM · Sensitive Stones" at bounding box center [708, 72] width 328 height 16
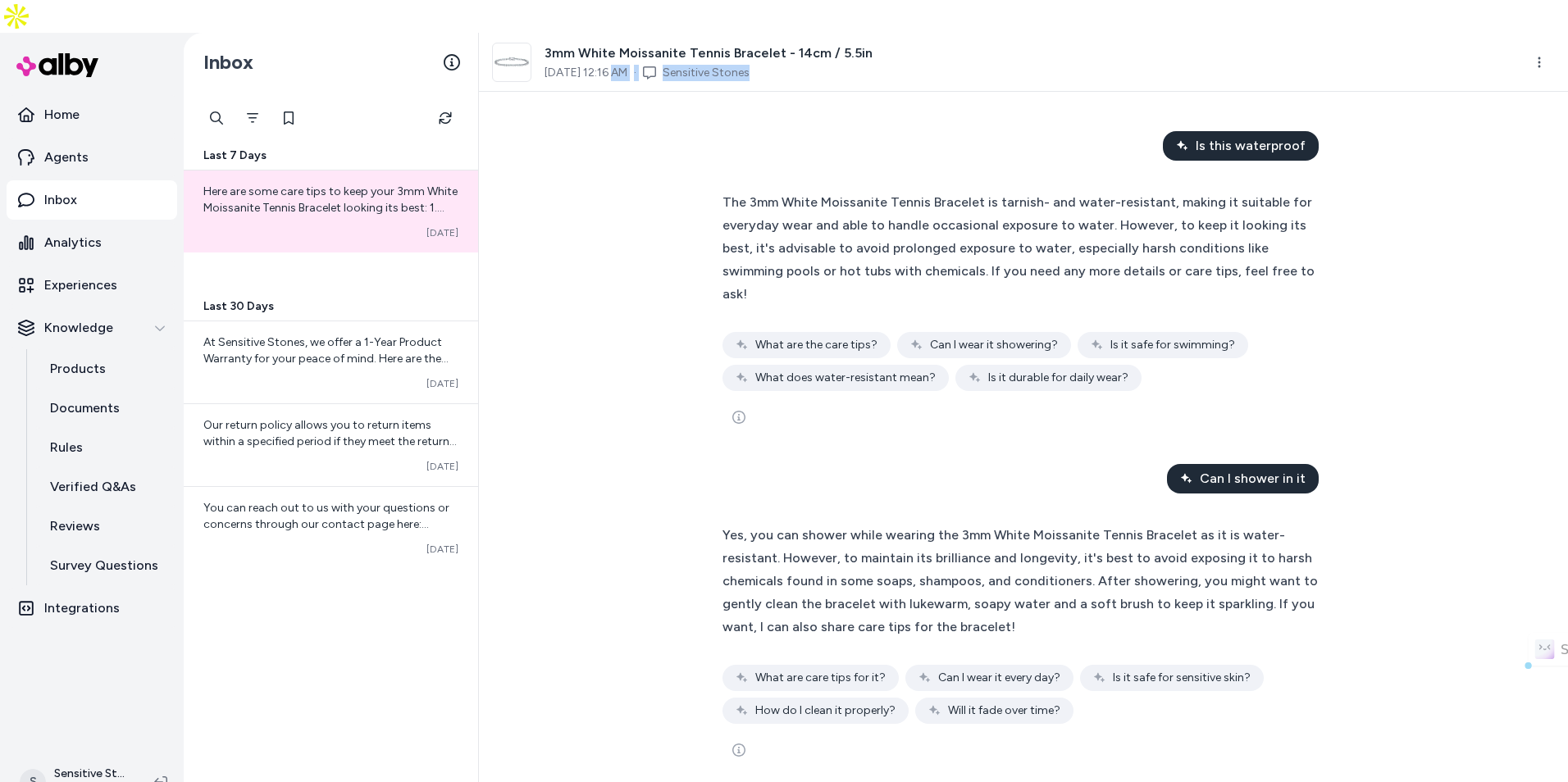
click at [807, 64] on div "[DATE] 12:16 AM · Sensitive Stones" at bounding box center [708, 72] width 328 height 16
click at [77, 105] on p "Home" at bounding box center [62, 115] width 35 height 20
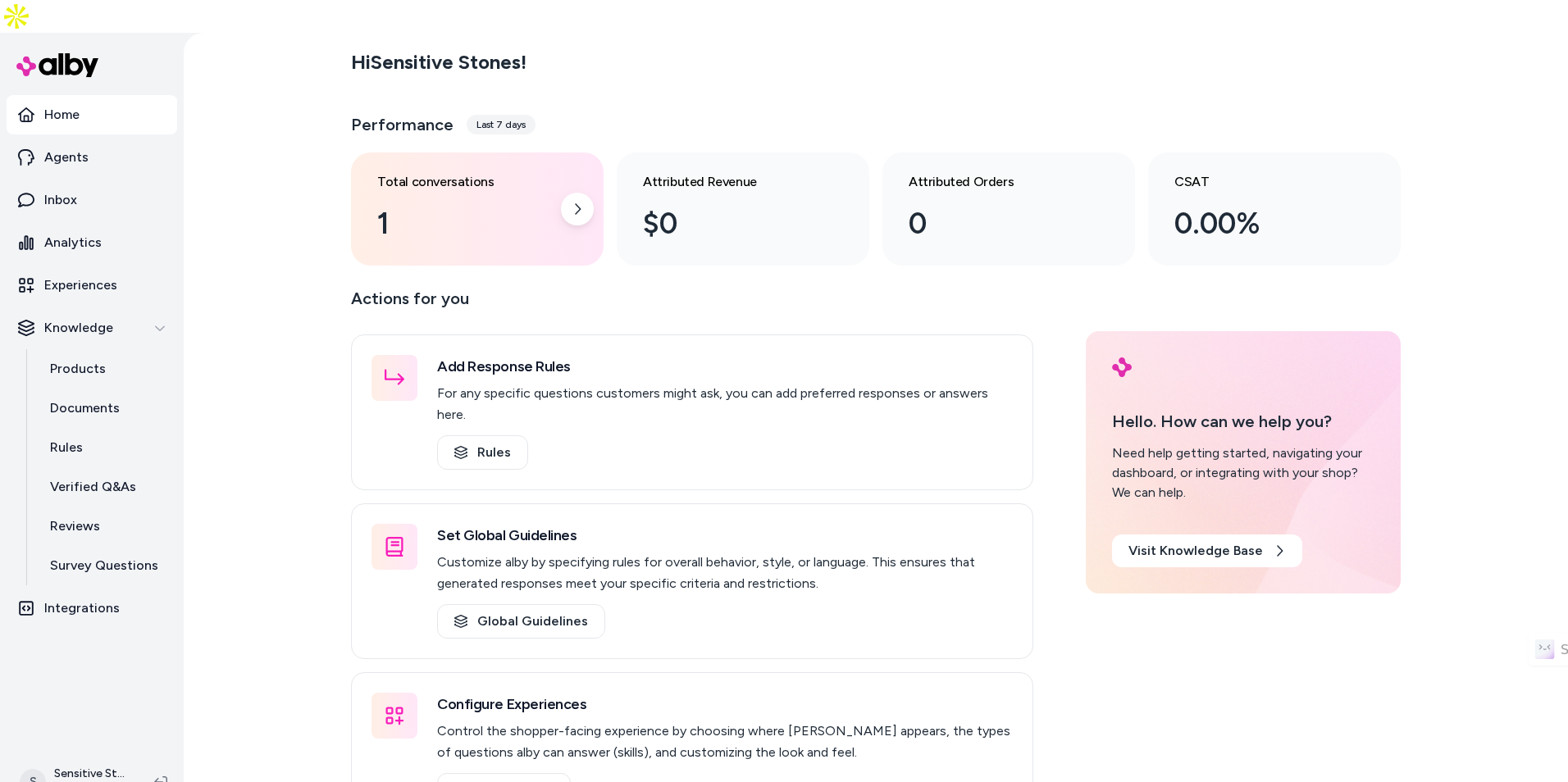
click at [422, 173] on h3 "Total conversations" at bounding box center [464, 182] width 173 height 20
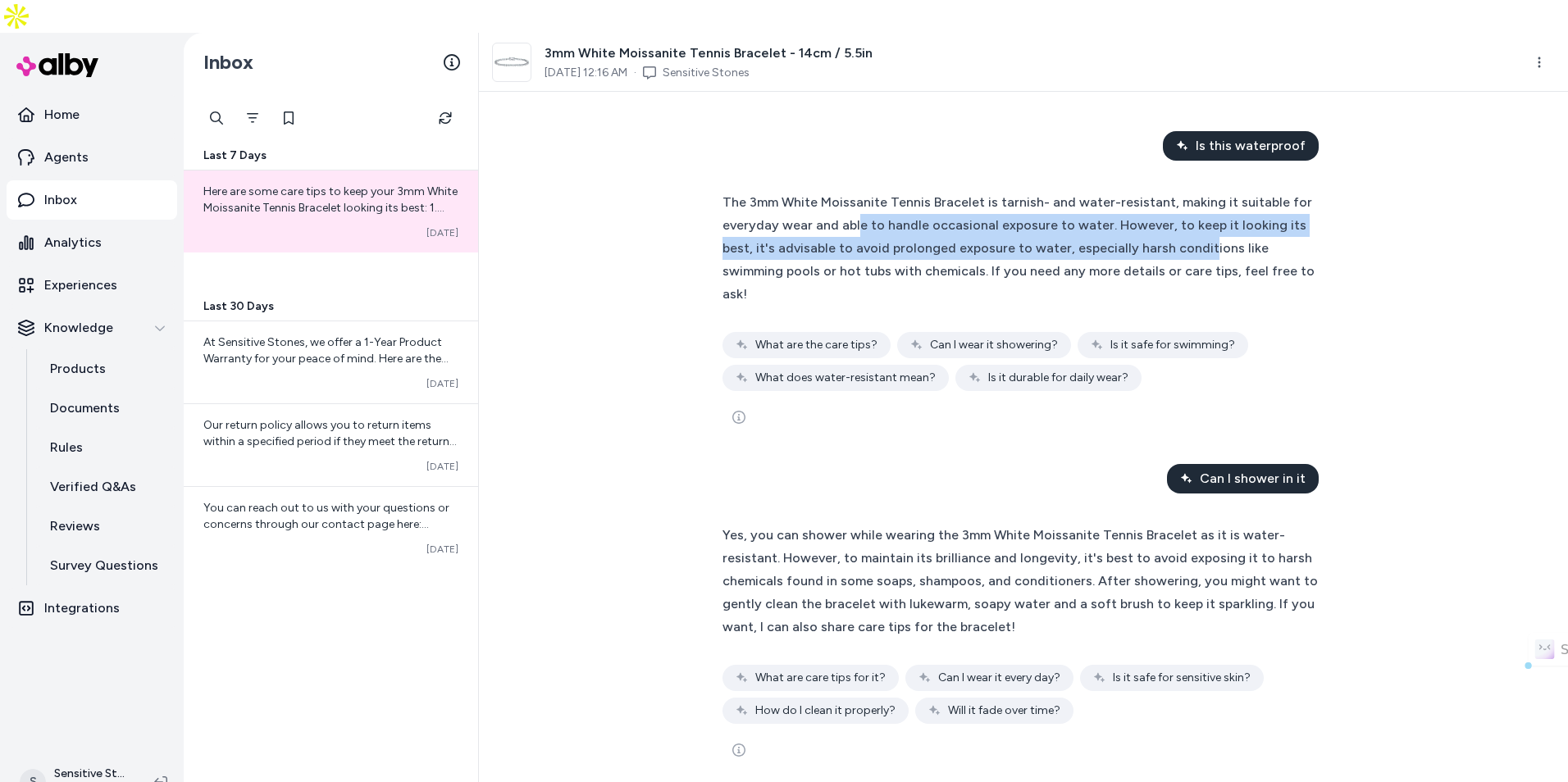
drag, startPoint x: 851, startPoint y: 194, endPoint x: 1160, endPoint y: 214, distance: 309.6
click at [1160, 214] on span "The 3mm White Moissanite Tennis Bracelet is tarnish- and water-resistant, makin…" at bounding box center [1018, 247] width 593 height 107
click at [1161, 214] on span "The 3mm White Moissanite Tennis Bracelet is tarnish- and water-resistant, makin…" at bounding box center [1018, 247] width 593 height 107
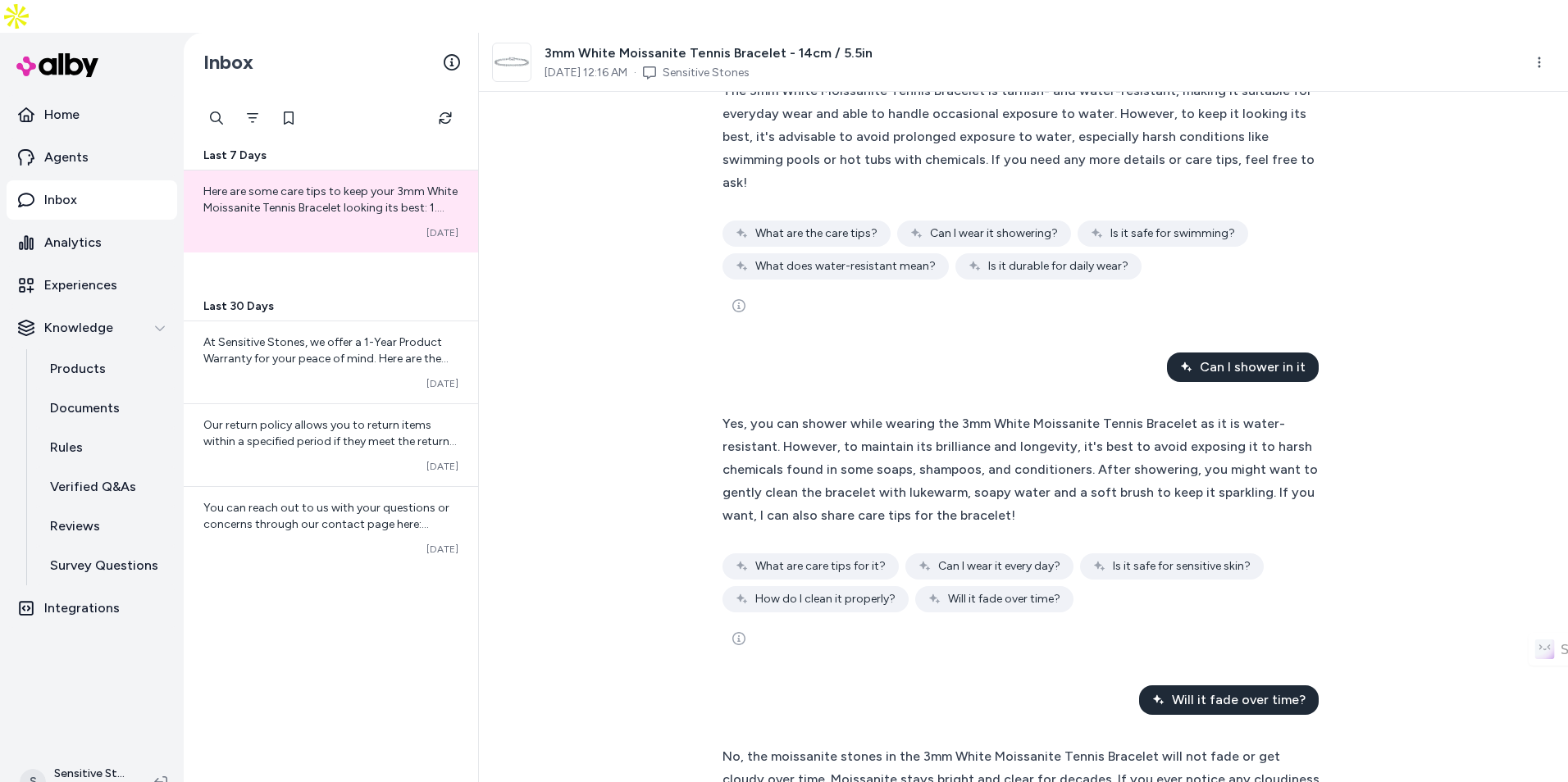
scroll to position [246, 0]
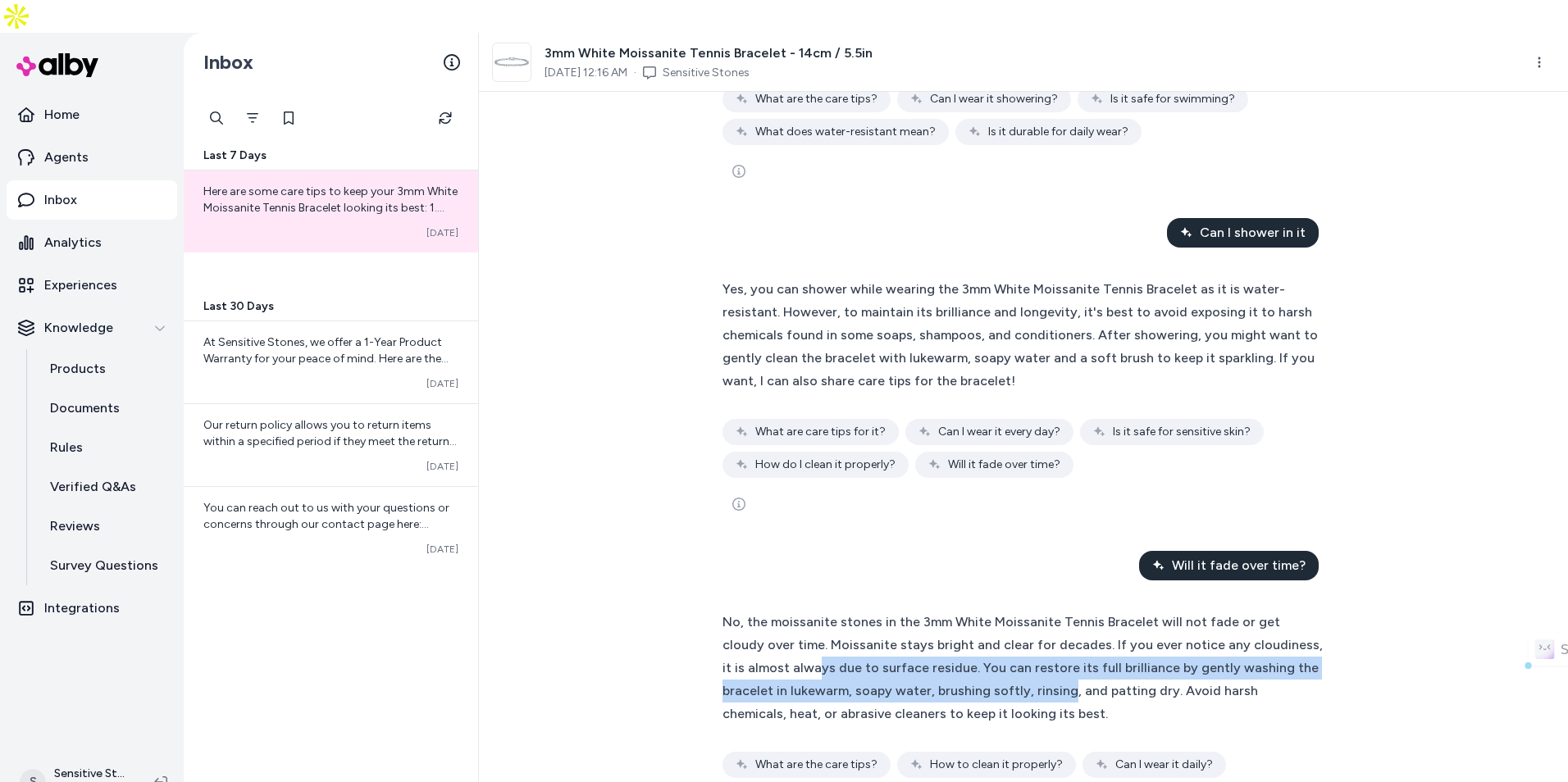
drag, startPoint x: 748, startPoint y: 613, endPoint x: 995, endPoint y: 625, distance: 247.3
click at [995, 625] on div "No, the moissanite stones in the 3mm White Moissanite Tennis Bracelet will not …" at bounding box center [1023, 668] width 602 height 115
drag, startPoint x: 803, startPoint y: 605, endPoint x: 995, endPoint y: 626, distance: 193.1
click at [994, 627] on div "No, the moissanite stones in the 3mm White Moissanite Tennis Bracelet will not …" at bounding box center [1023, 668] width 602 height 115
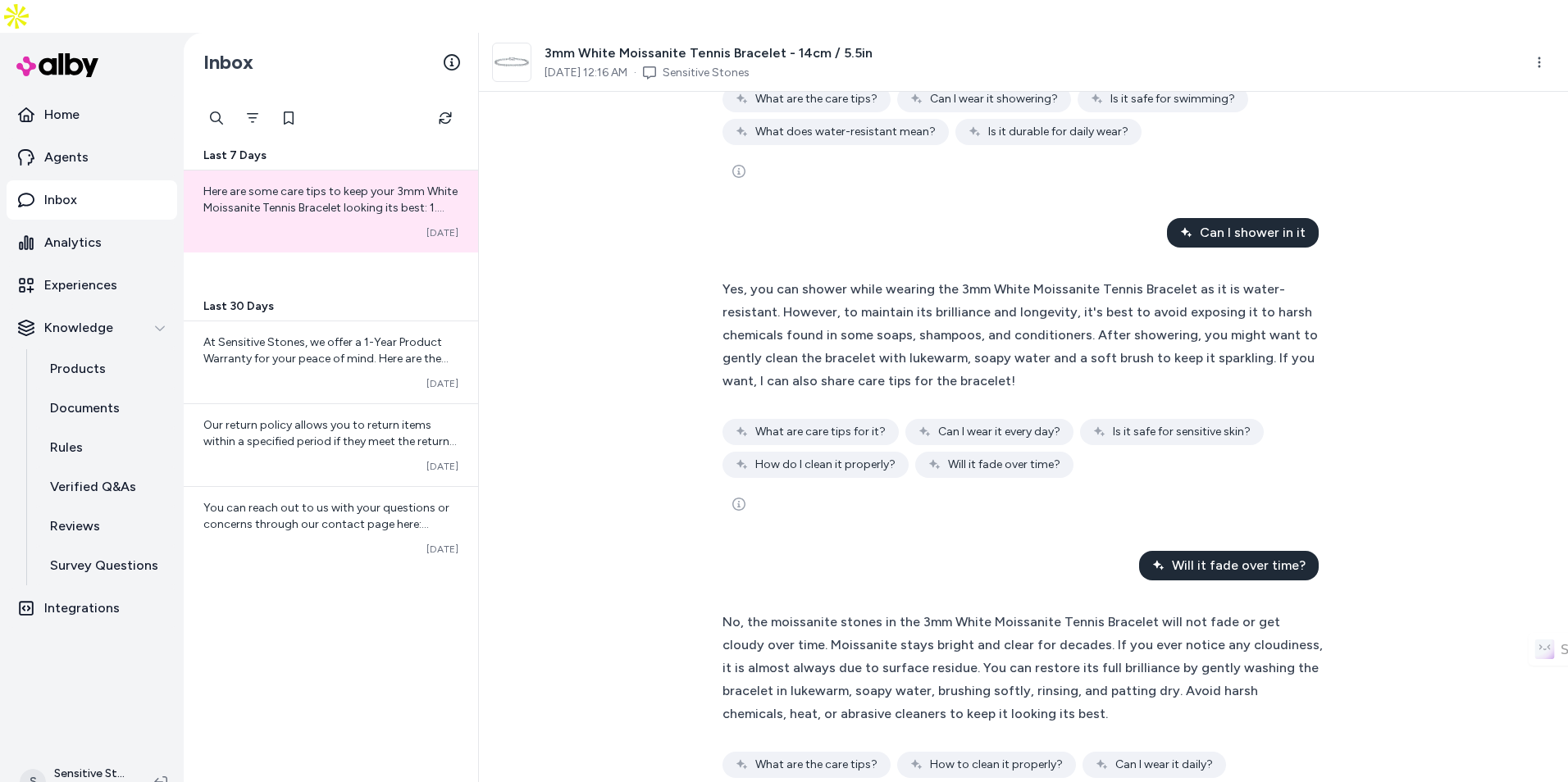
click at [995, 626] on div "No, the moissanite stones in the 3mm White Moissanite Tennis Bracelet will not …" at bounding box center [1023, 668] width 602 height 115
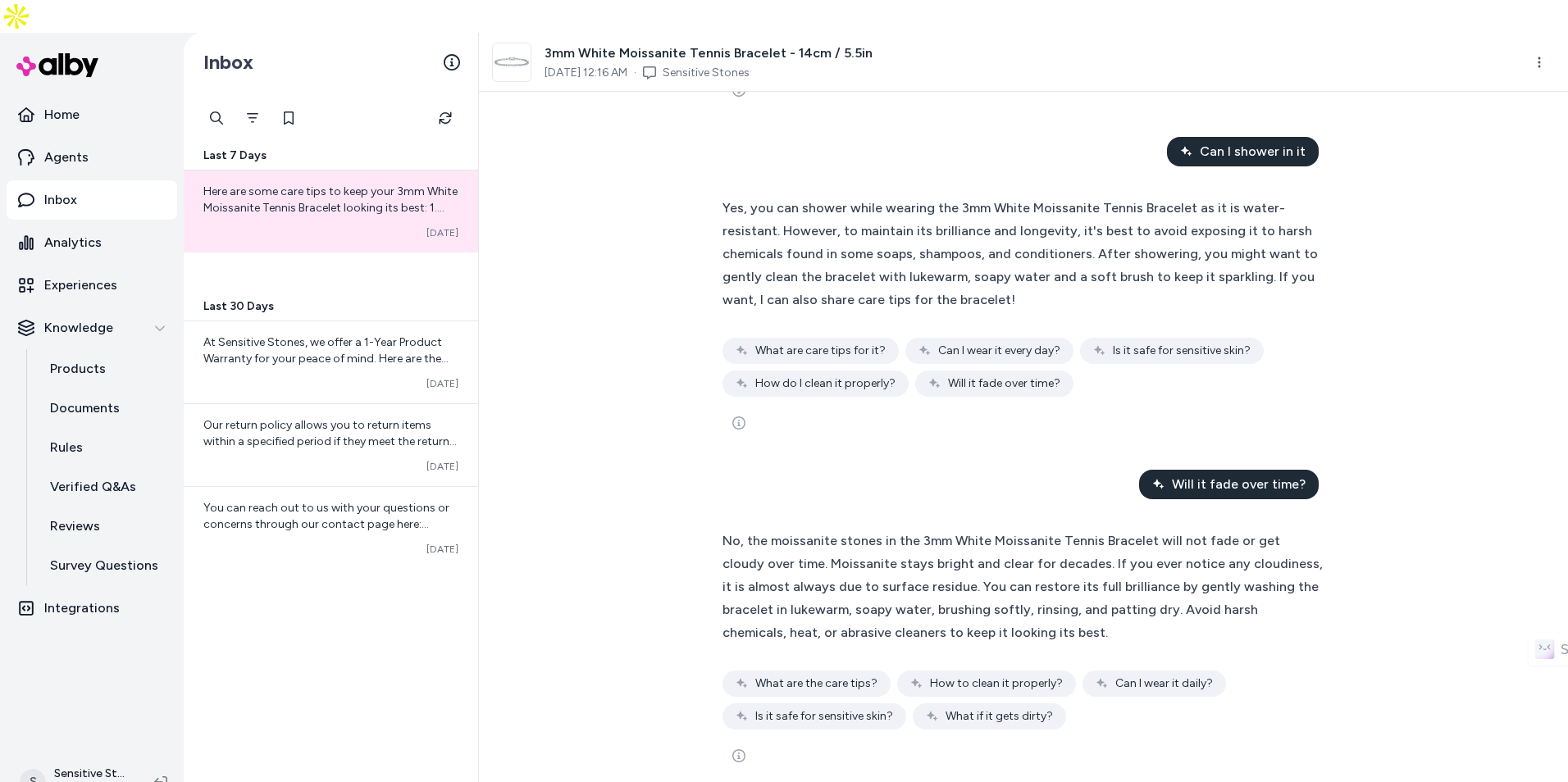
scroll to position [328, 0]
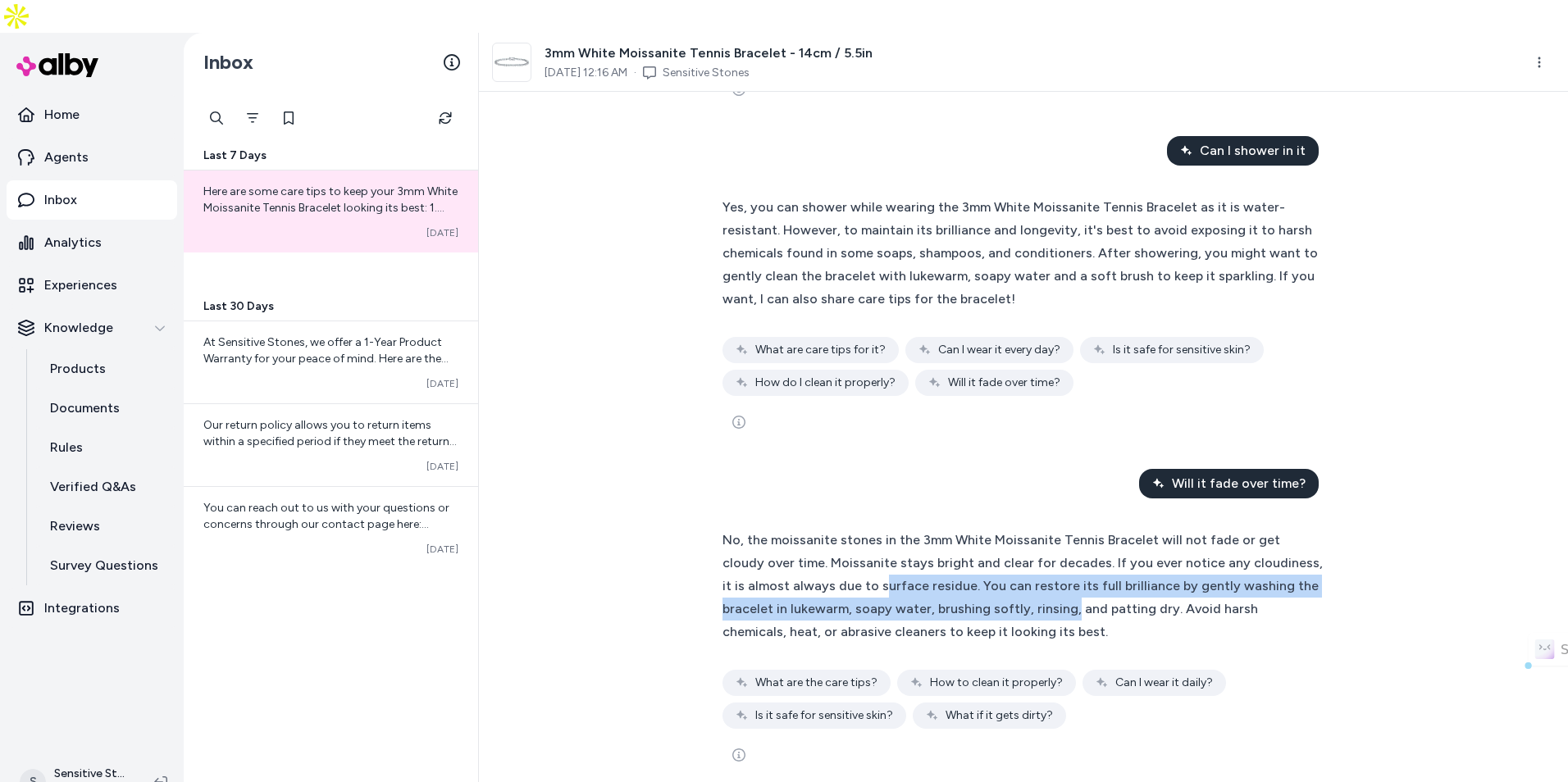
drag, startPoint x: 806, startPoint y: 541, endPoint x: 996, endPoint y: 561, distance: 191.0
click at [996, 561] on div "No, the moissanite stones in the 3mm White Moissanite Tennis Bracelet will not …" at bounding box center [1023, 586] width 602 height 115
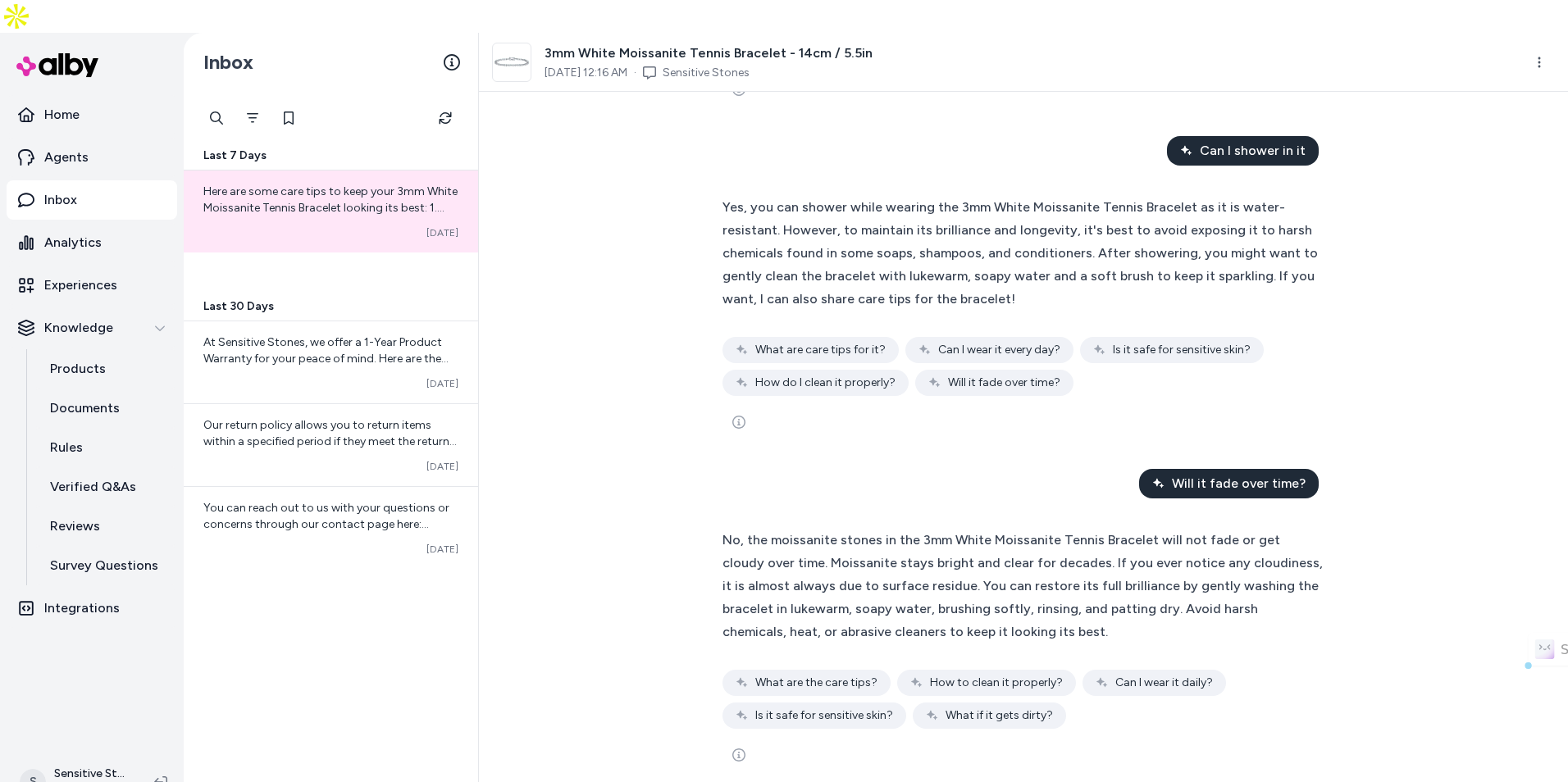
click at [999, 561] on div "No, the moissanite stones in the 3mm White Moissanite Tennis Bracelet will not …" at bounding box center [1023, 586] width 602 height 115
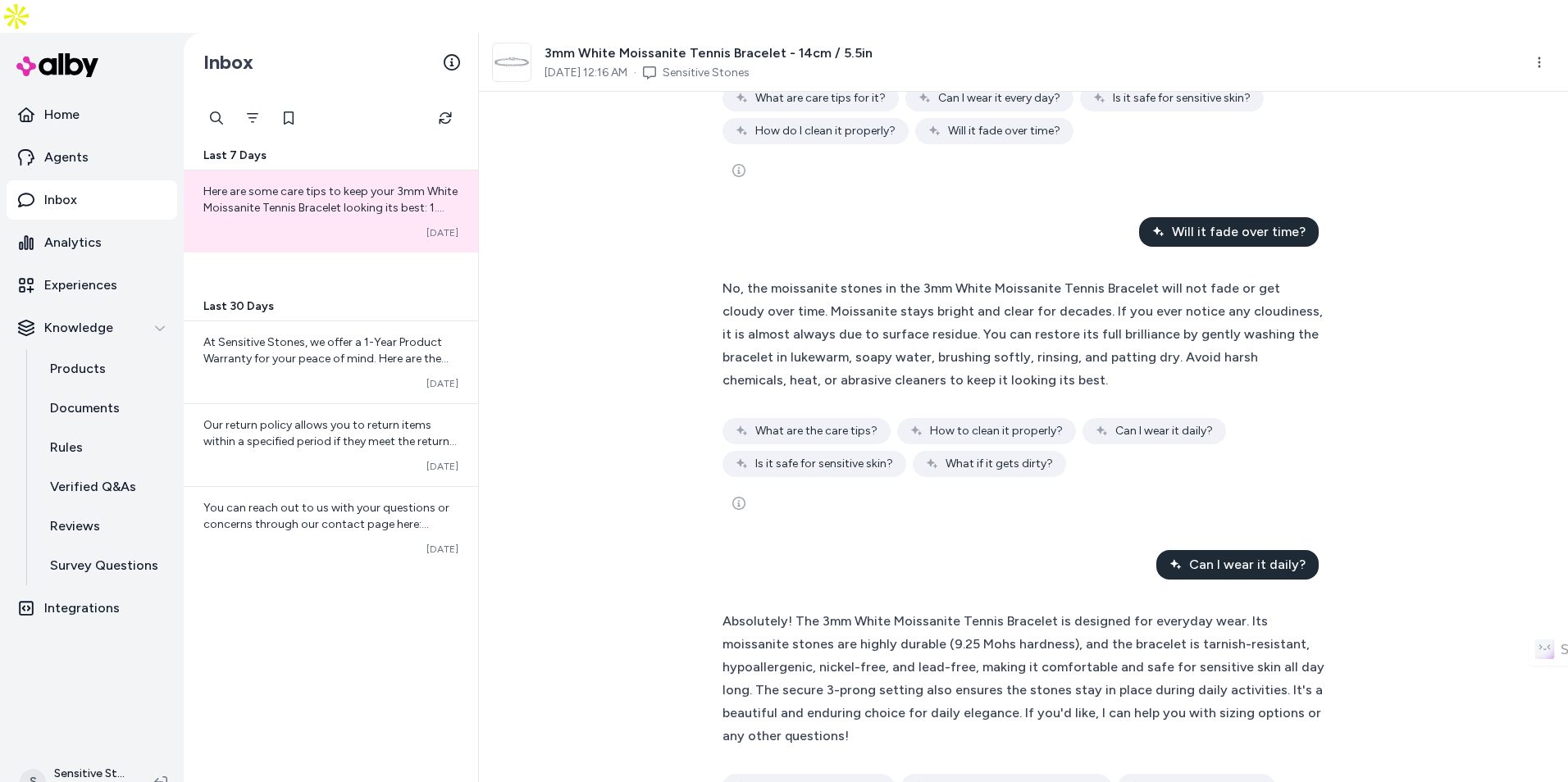
scroll to position [656, 0]
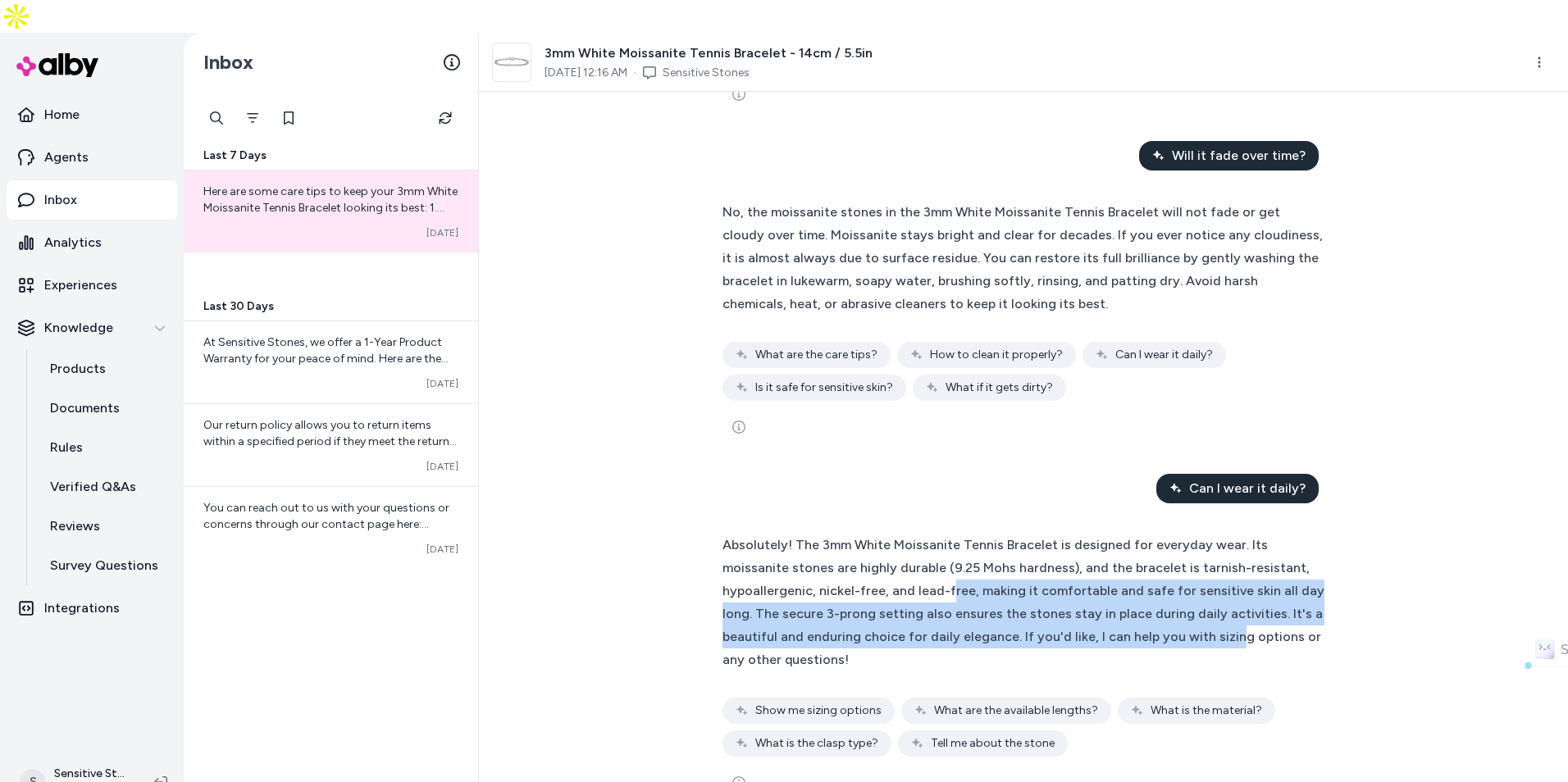
drag, startPoint x: 848, startPoint y: 543, endPoint x: 1087, endPoint y: 580, distance: 241.8
click at [1087, 580] on div "Absolutely! The 3mm White Moissanite Tennis Bracelet is designed for everyday w…" at bounding box center [1023, 602] width 602 height 137
click at [1088, 580] on span "Absolutely! The 3mm White Moissanite Tennis Bracelet is designed for everyday w…" at bounding box center [1023, 603] width 602 height 131
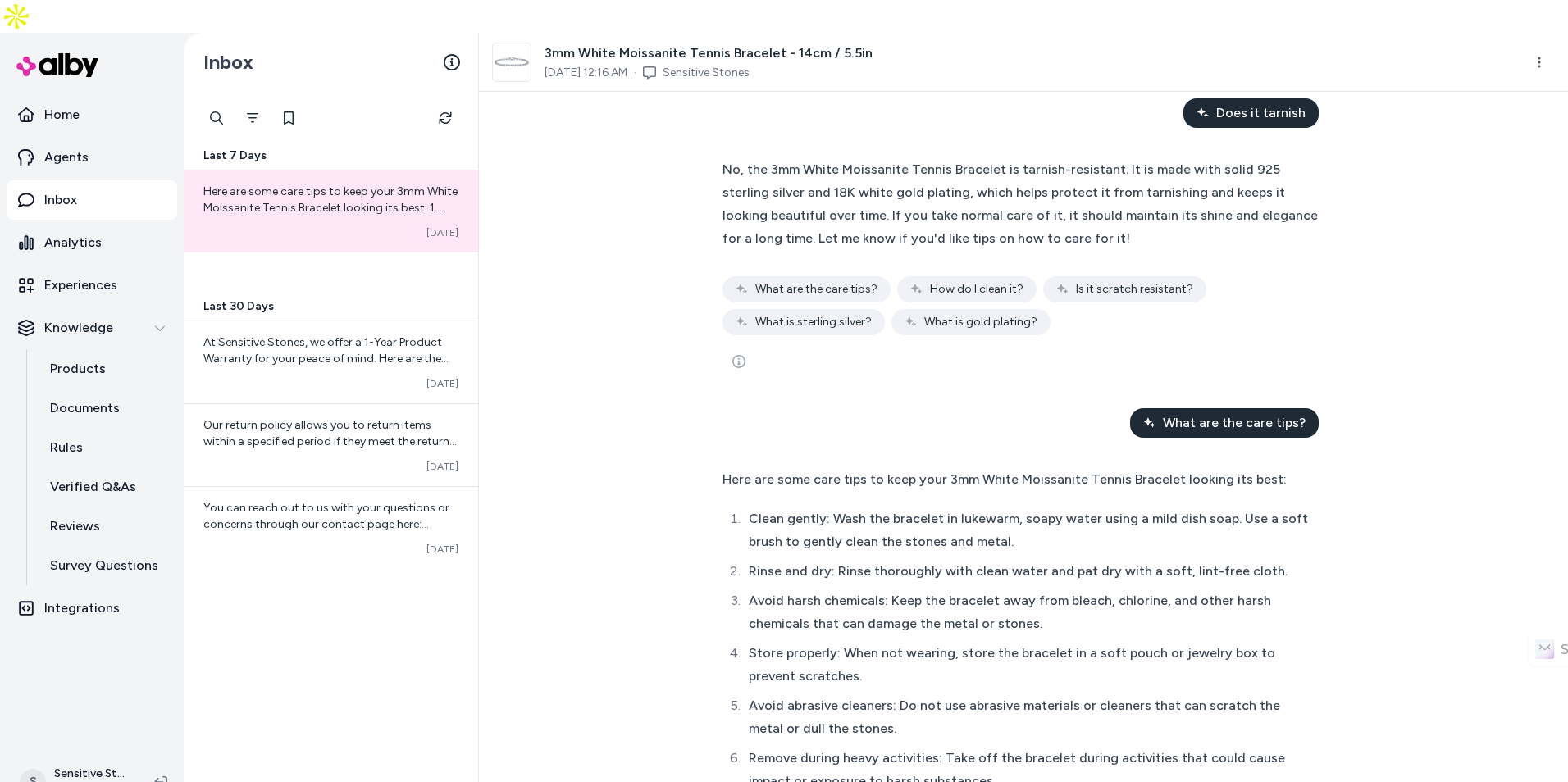
scroll to position [1394, 0]
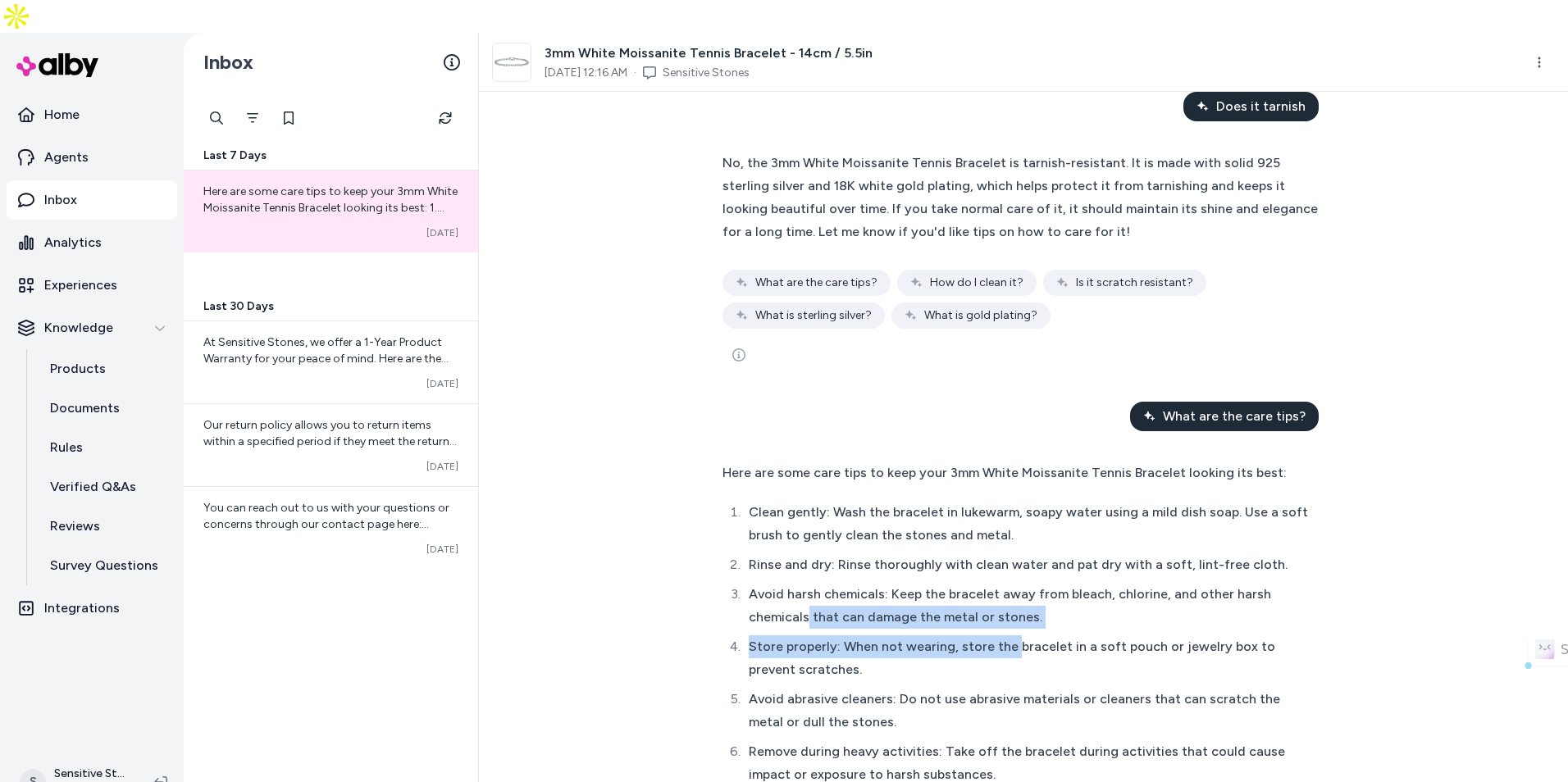
drag, startPoint x: 802, startPoint y: 534, endPoint x: 1012, endPoint y: 574, distance: 213.8
click at [1012, 574] on ol "Clean gently: Wash the bracelet in lukewarm, soapy water using a mild dish soap…" at bounding box center [1015, 644] width 587 height 285
click at [1012, 635] on li "Store properly: When not wearing, store the bracelet in a soft pouch or jewelry…" at bounding box center [1027, 658] width 565 height 45
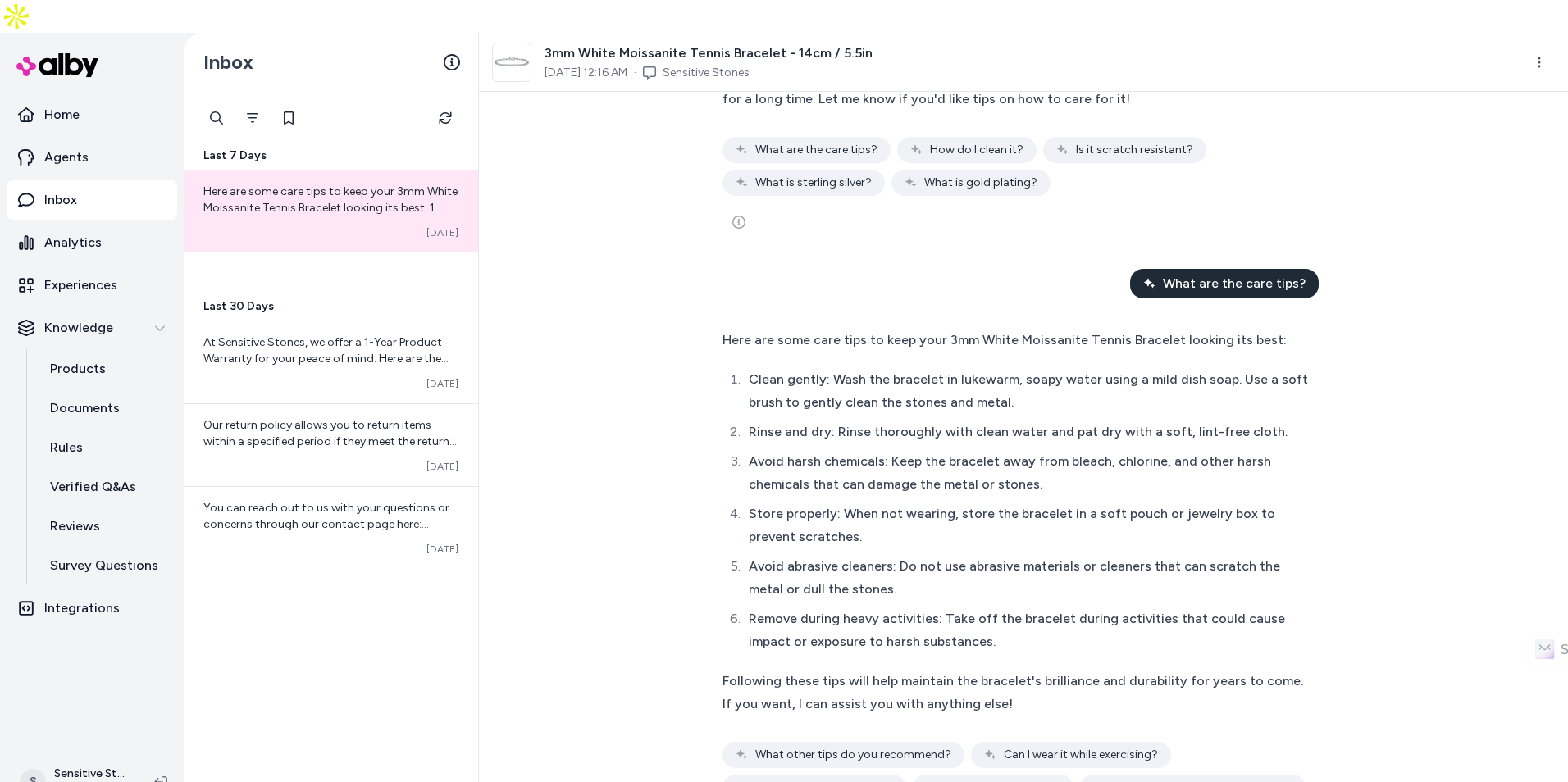
scroll to position [1540, 0]
